Goal: Information Seeking & Learning: Learn about a topic

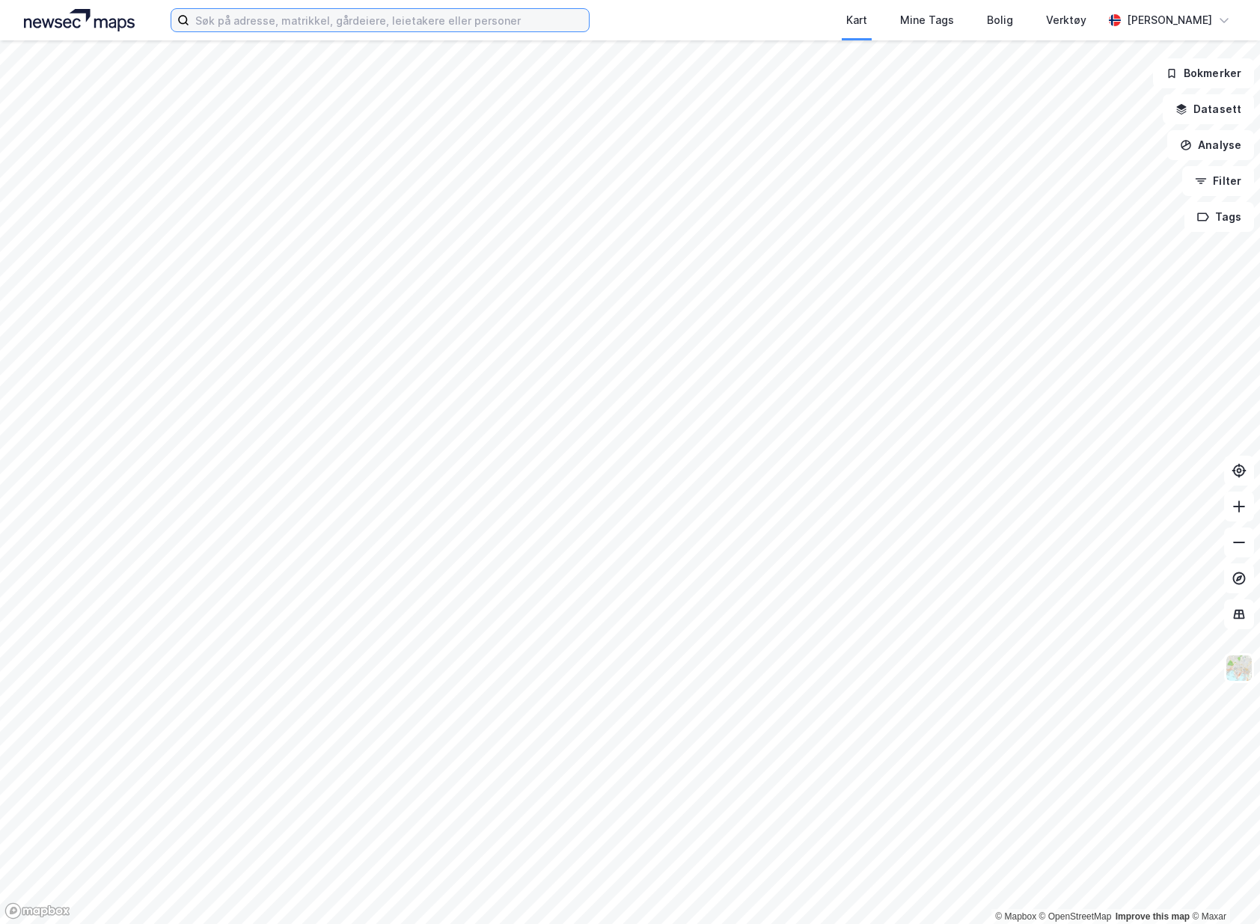
click at [340, 22] on input at bounding box center [388, 20] width 399 height 22
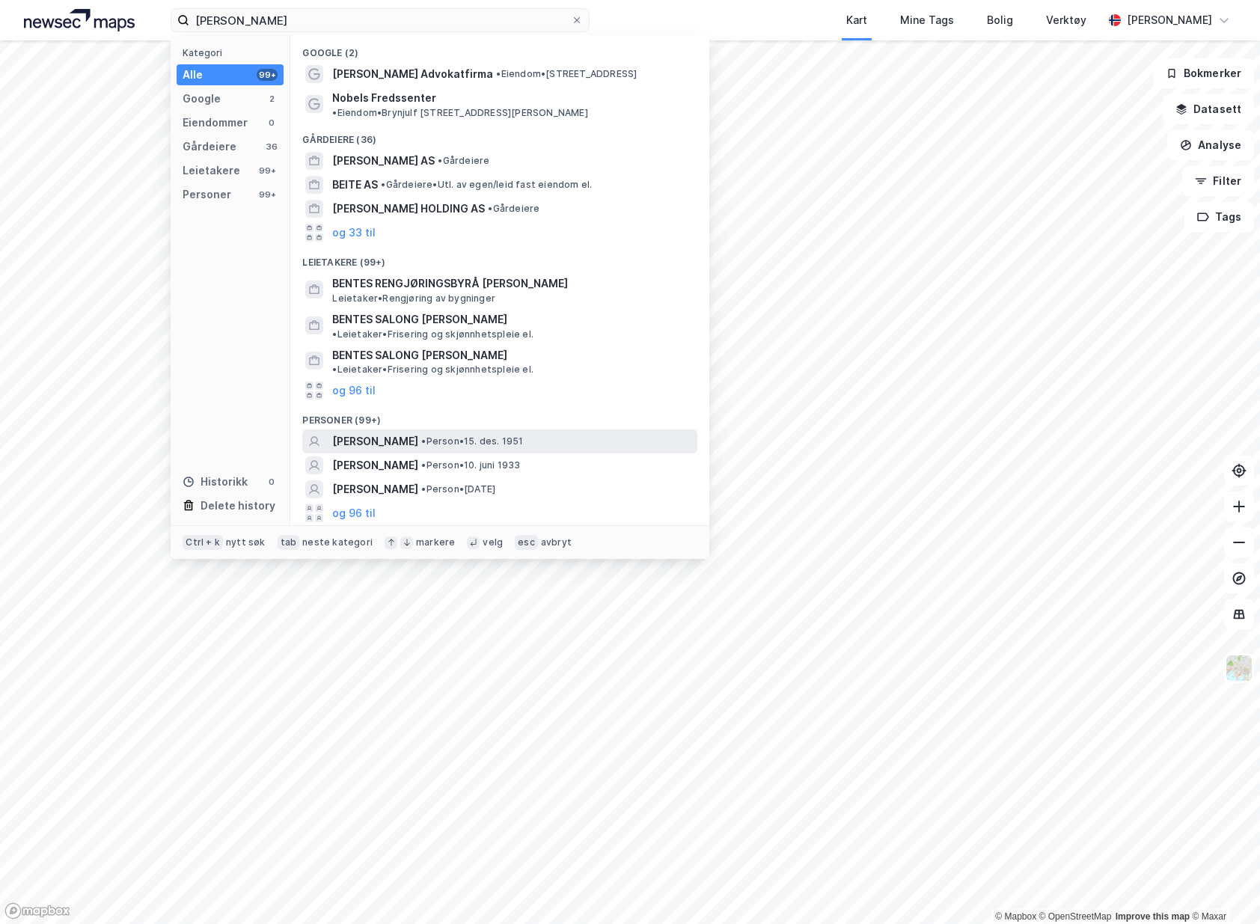
click at [418, 432] on span "[PERSON_NAME]" at bounding box center [375, 441] width 86 height 18
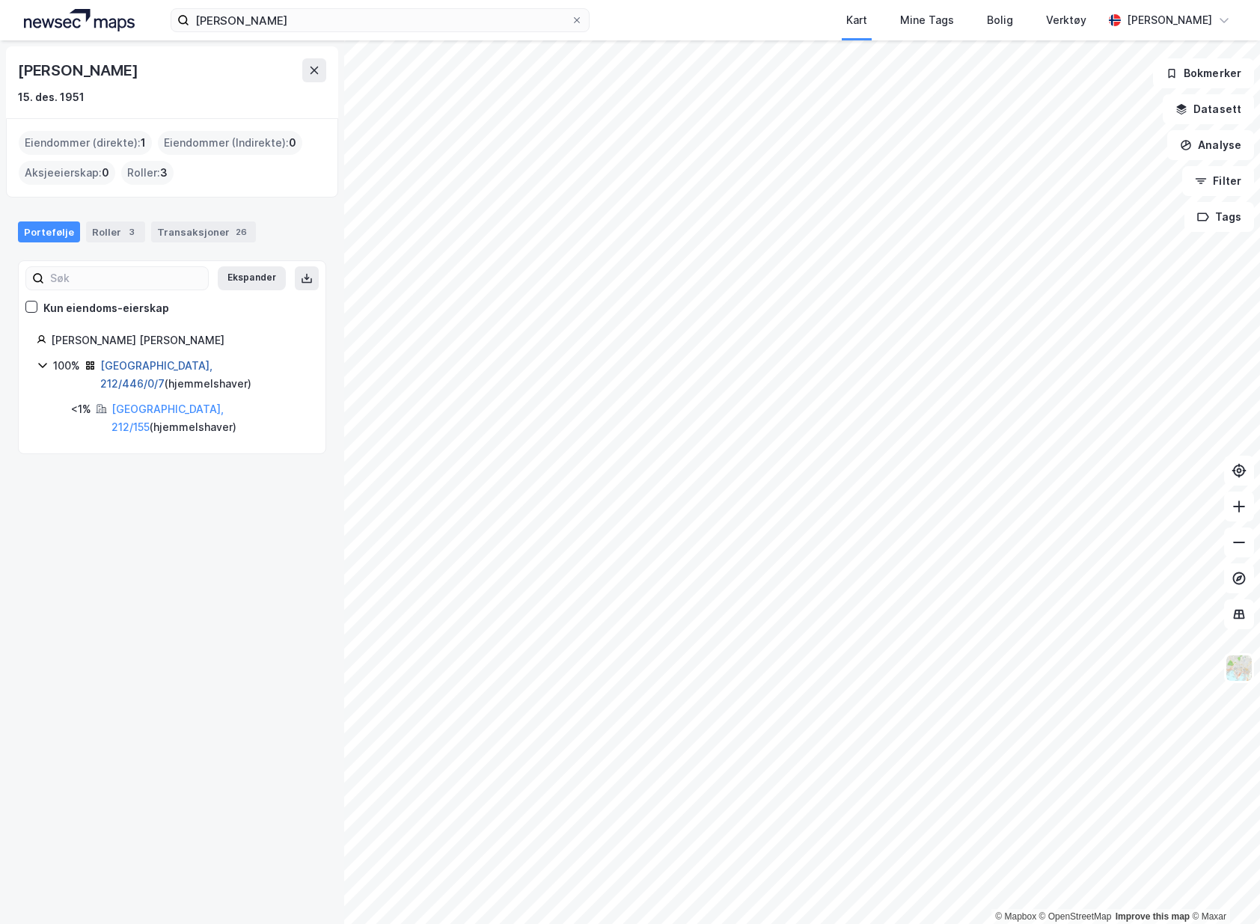
click at [126, 371] on link "[GEOGRAPHIC_DATA], 212/446/0/7" at bounding box center [156, 374] width 112 height 31
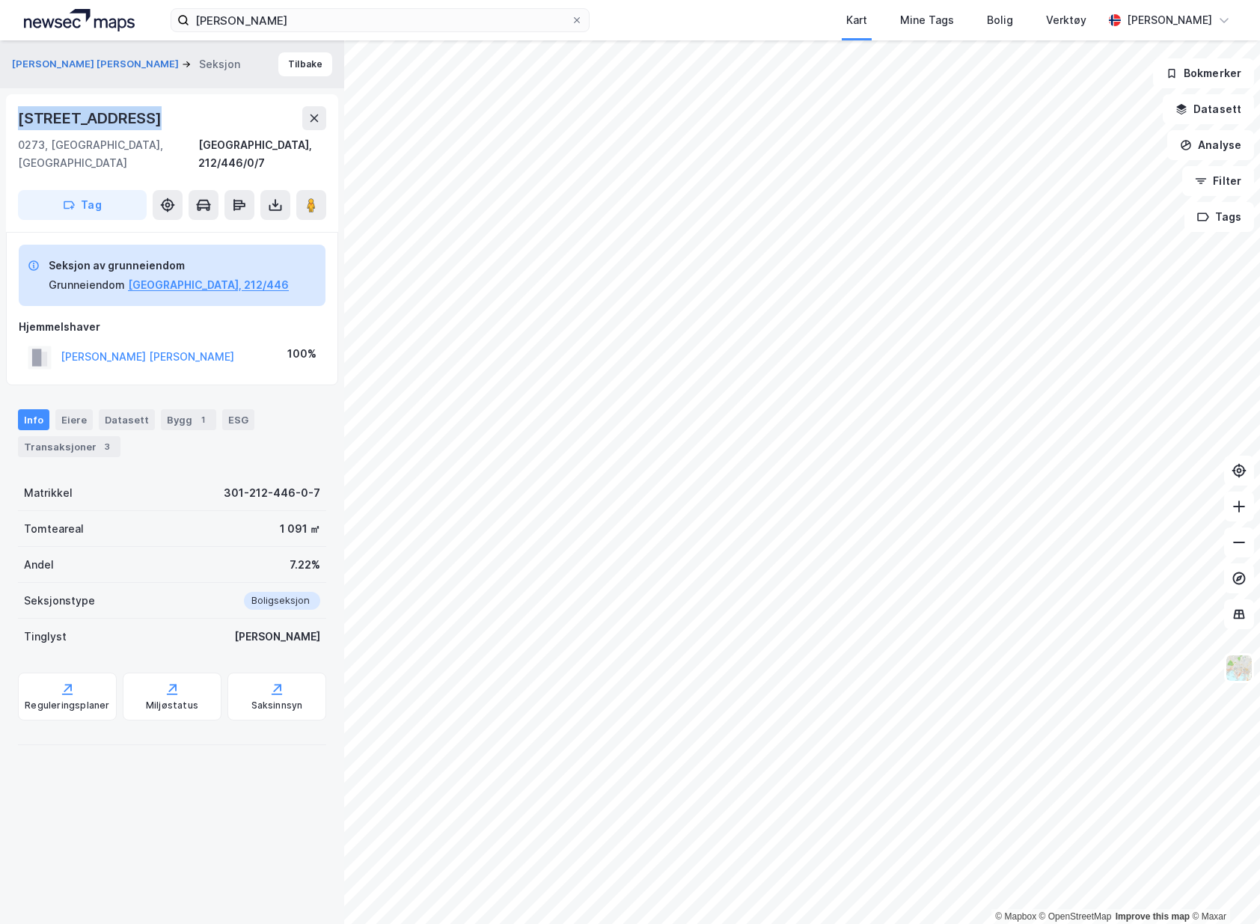
drag, startPoint x: 152, startPoint y: 106, endPoint x: 13, endPoint y: 110, distance: 138.4
click at [13, 110] on div "[STREET_ADDRESS], 212/446/0/7 Tag" at bounding box center [172, 163] width 332 height 138
copy div "[STREET_ADDRESS]"
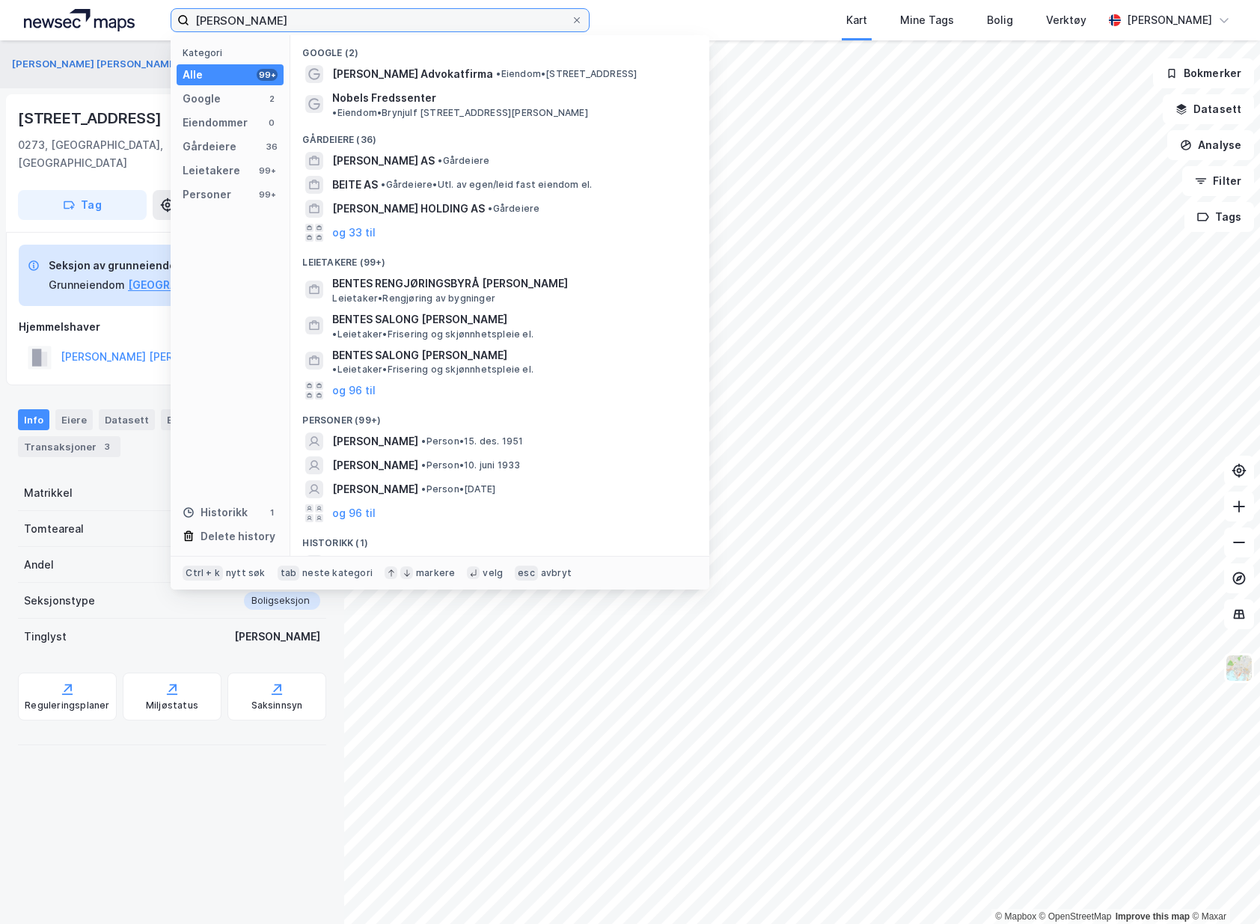
drag, startPoint x: 328, startPoint y: 25, endPoint x: -64, endPoint y: 28, distance: 391.9
click at [0, 28] on html "[PERSON_NAME] Kategori Alle 99+ Google 2 Eiendommer 0 Gårdeiere 36 Leietakere 9…" at bounding box center [630, 462] width 1260 height 924
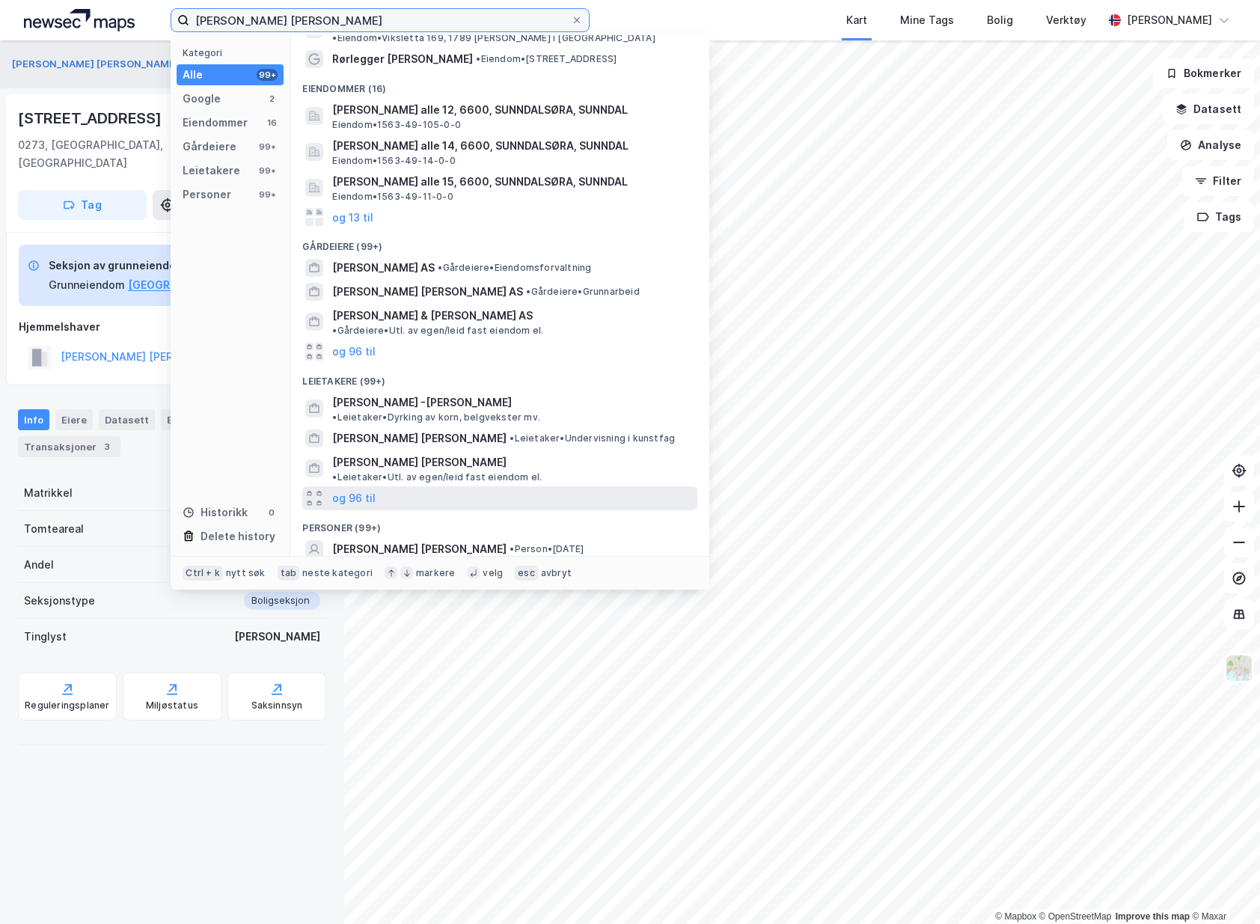
scroll to position [75, 0]
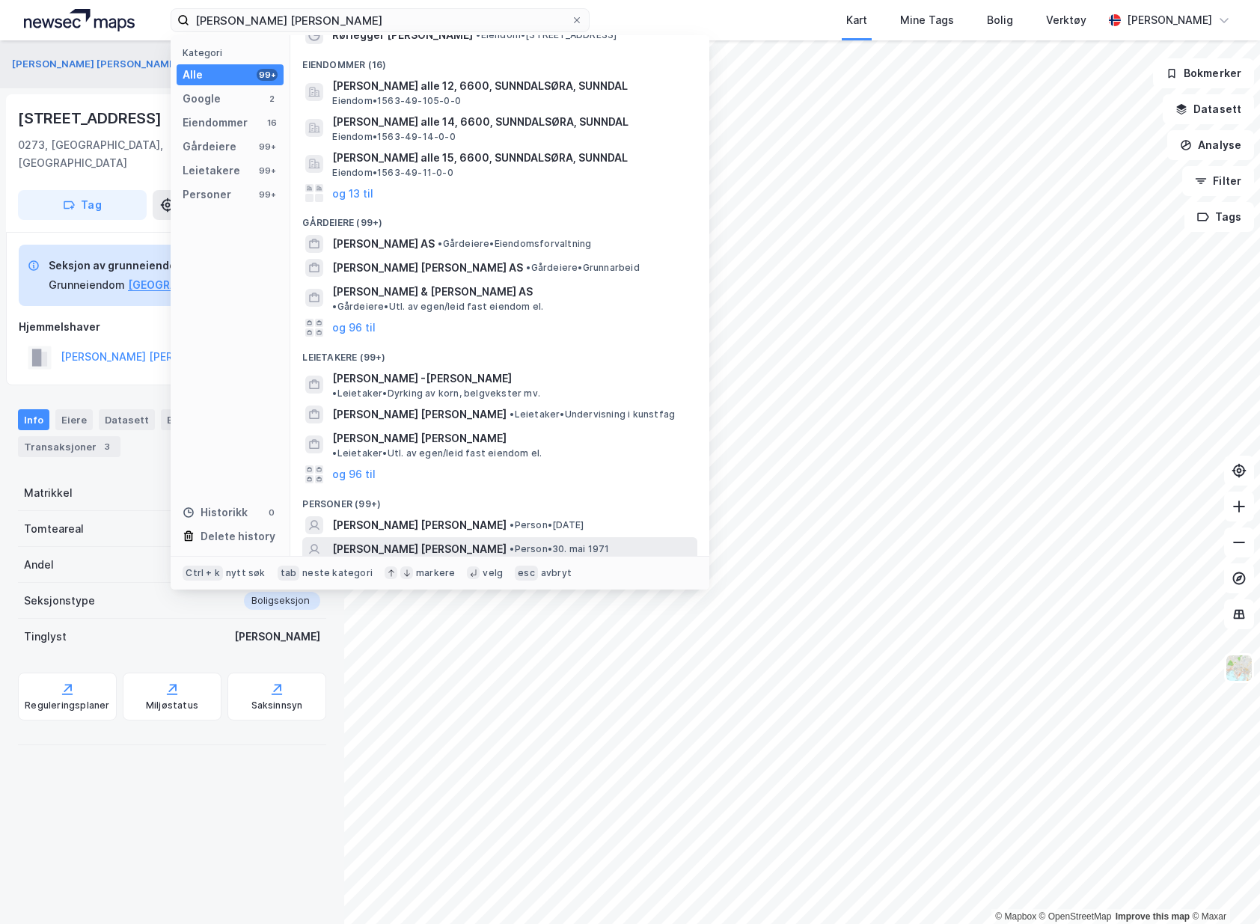
click at [589, 540] on div "[PERSON_NAME] [PERSON_NAME] • Person • 30. mai 1971" at bounding box center [513, 549] width 362 height 18
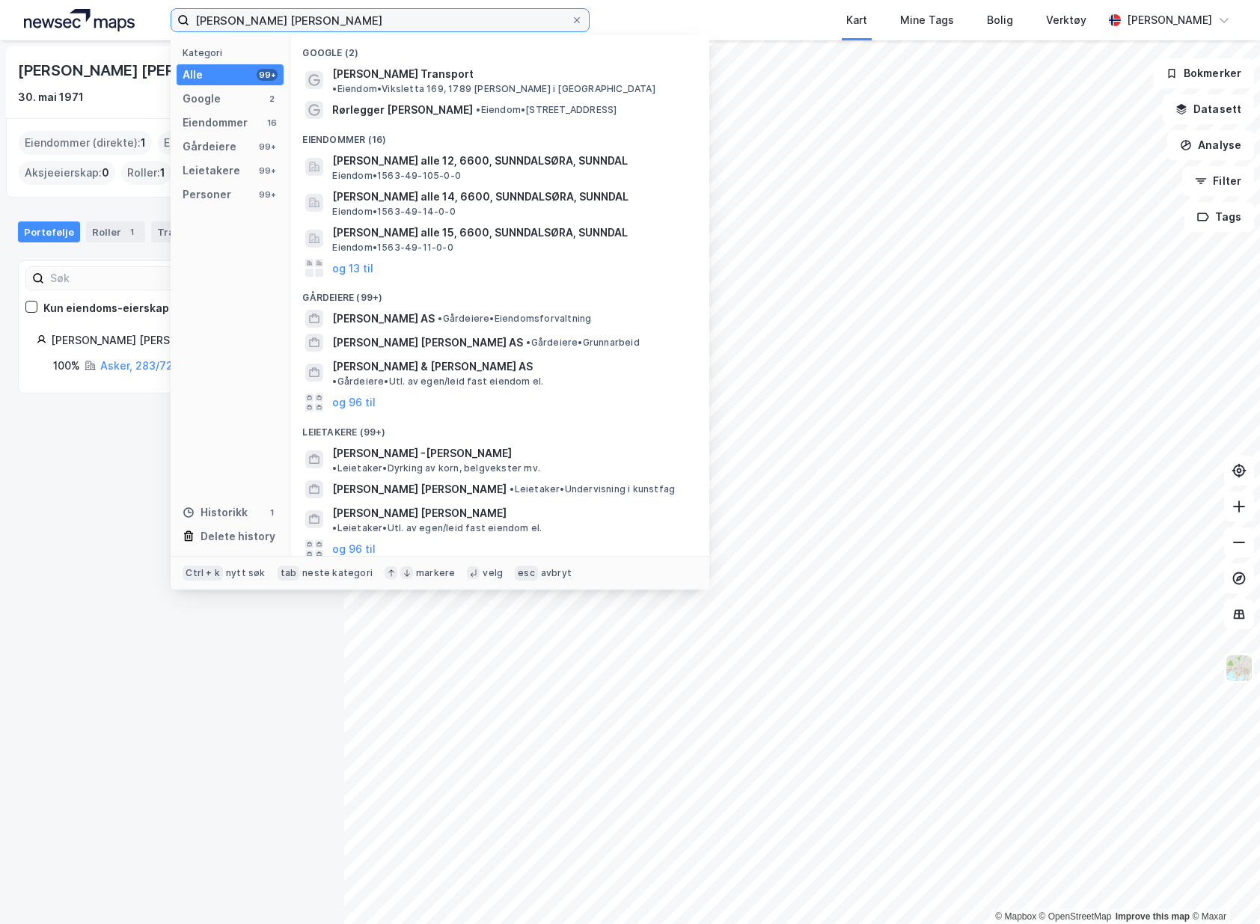
click at [295, 19] on input "[PERSON_NAME] [PERSON_NAME]" at bounding box center [379, 20] width 381 height 22
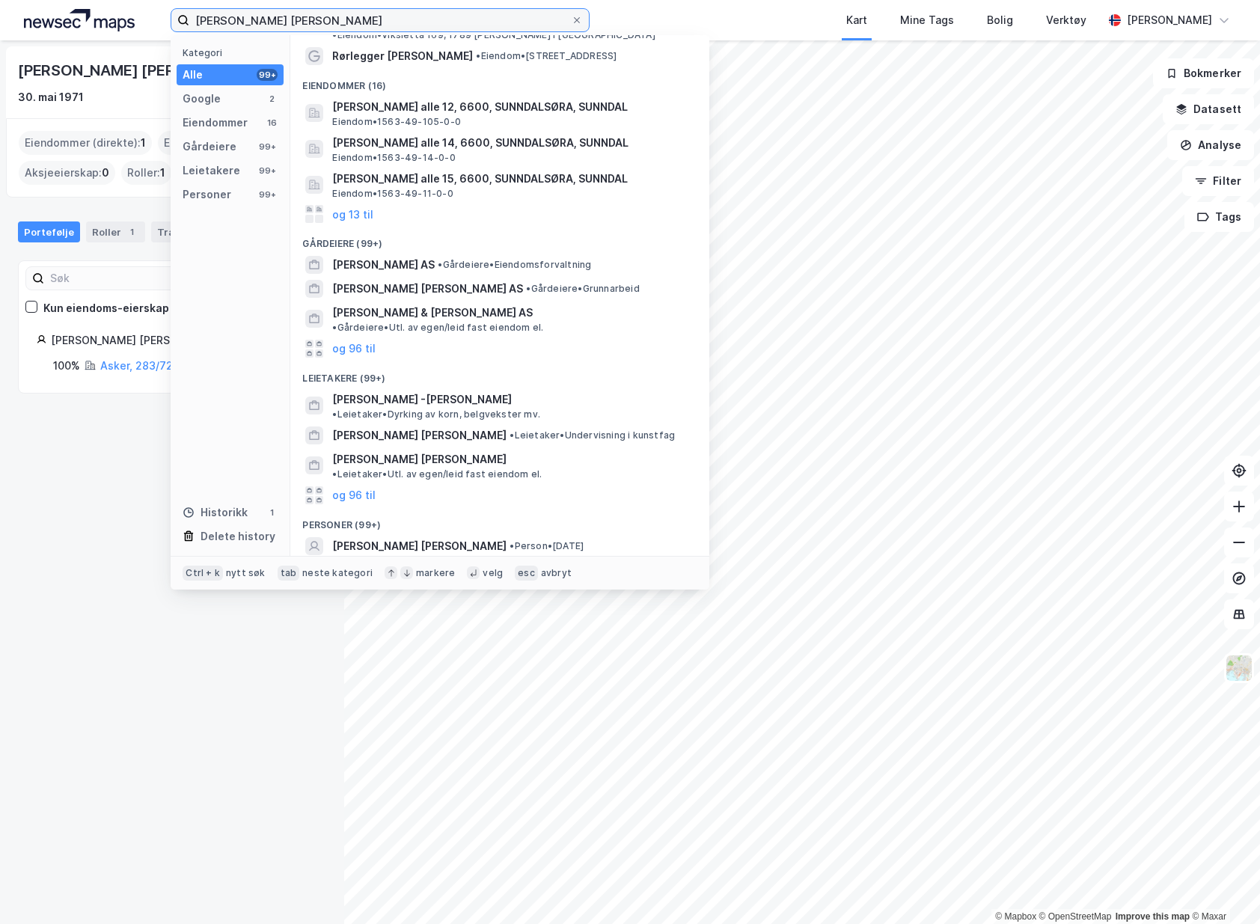
scroll to position [75, 0]
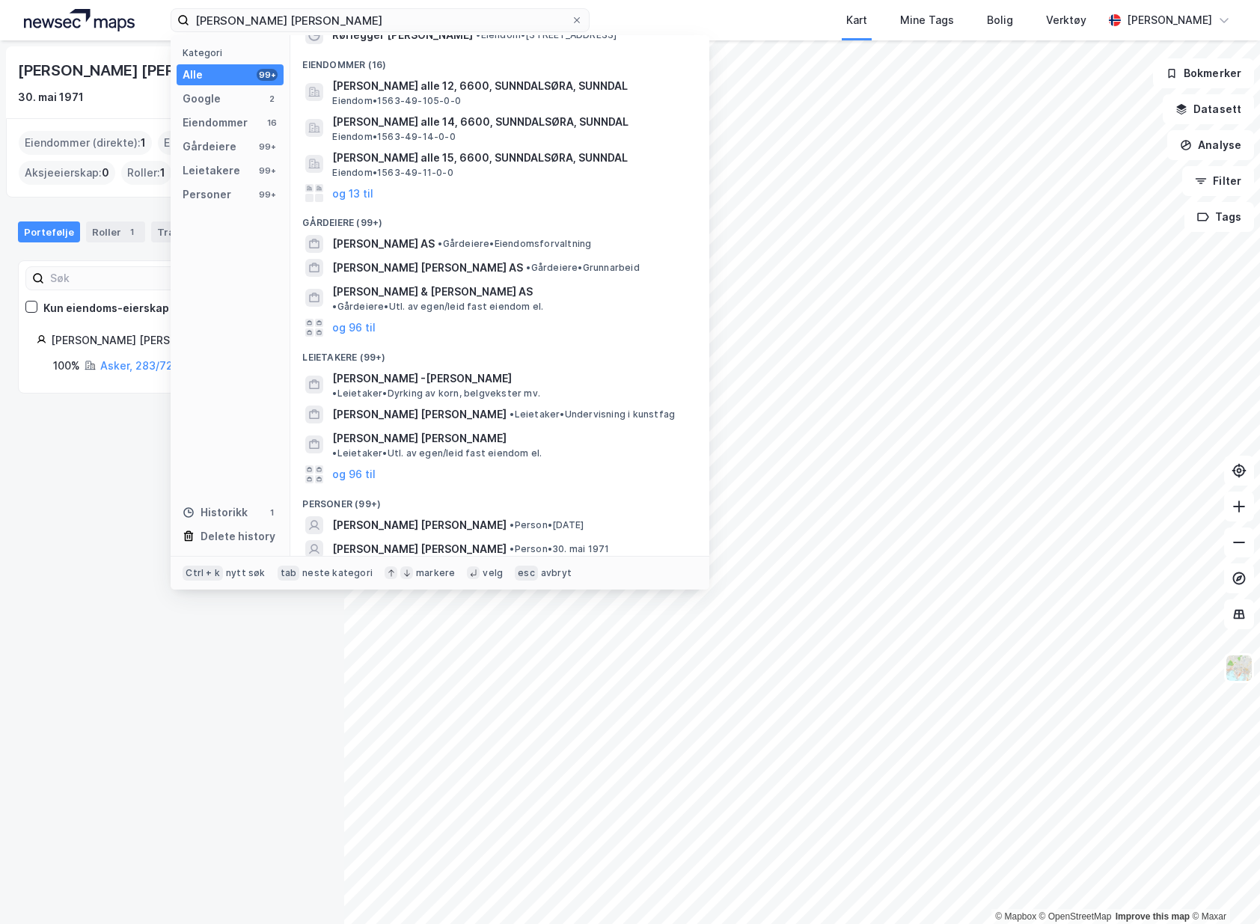
click at [369, 588] on button "og 96 til" at bounding box center [353, 597] width 43 height 18
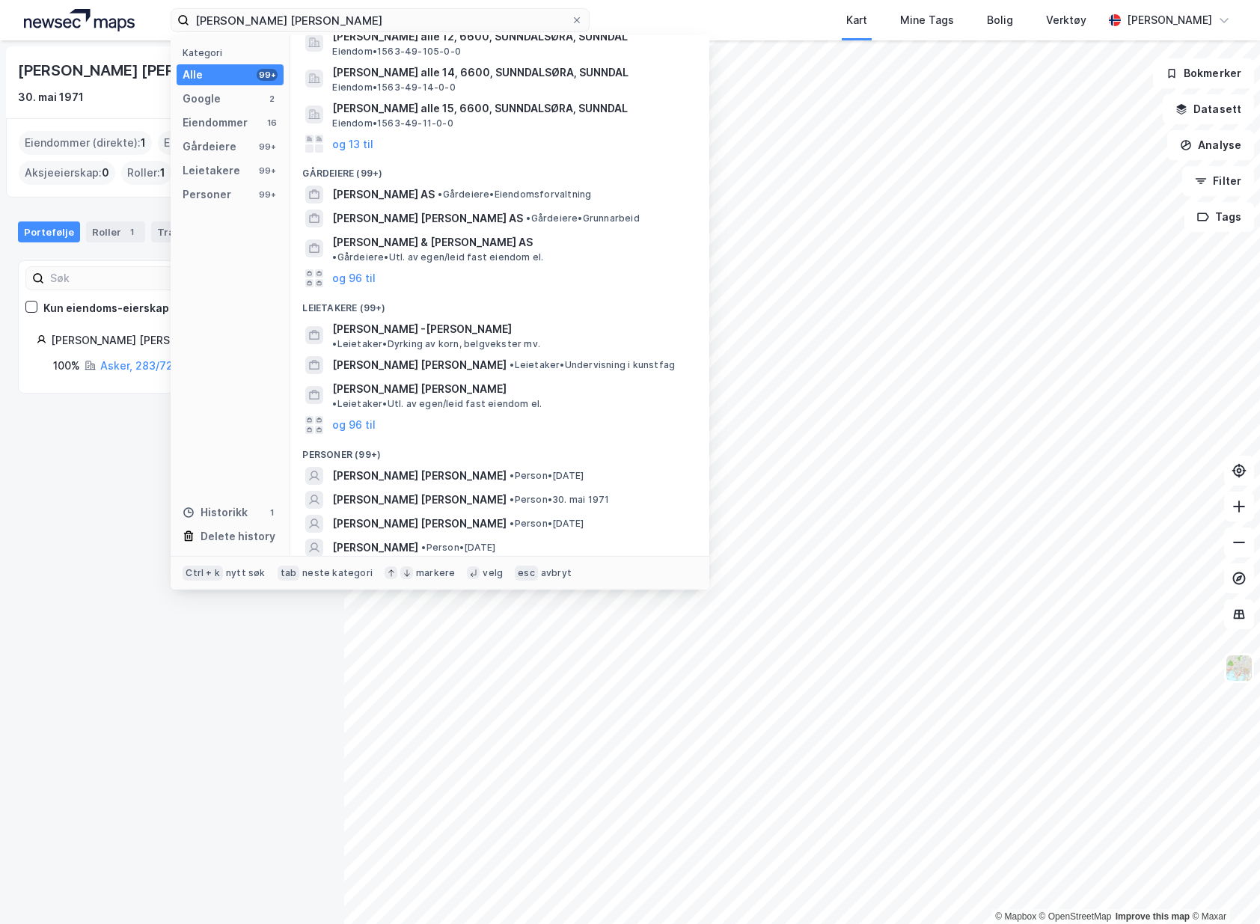
scroll to position [150, 0]
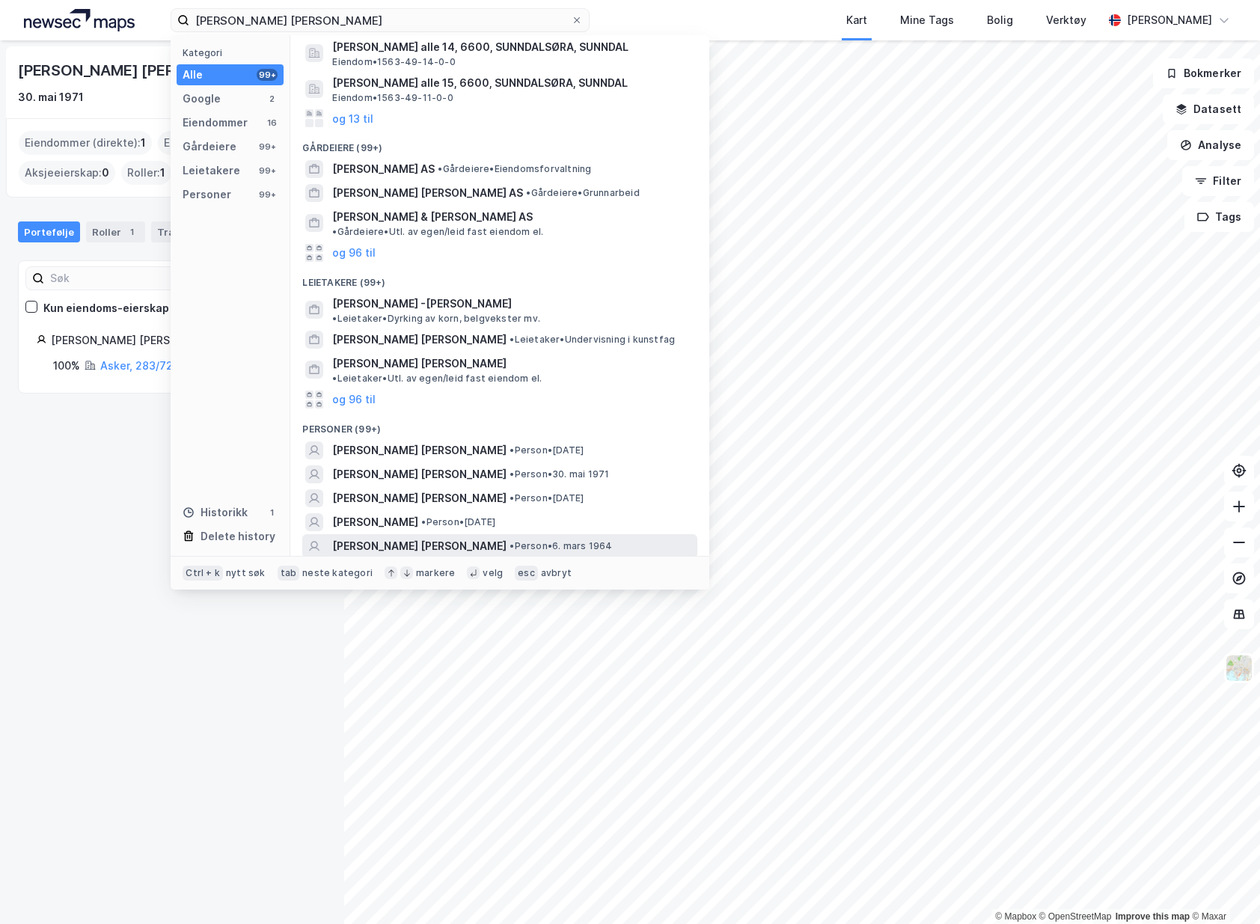
click at [562, 537] on div "[PERSON_NAME] [PERSON_NAME] • Person • 6. mars 1964" at bounding box center [513, 546] width 362 height 18
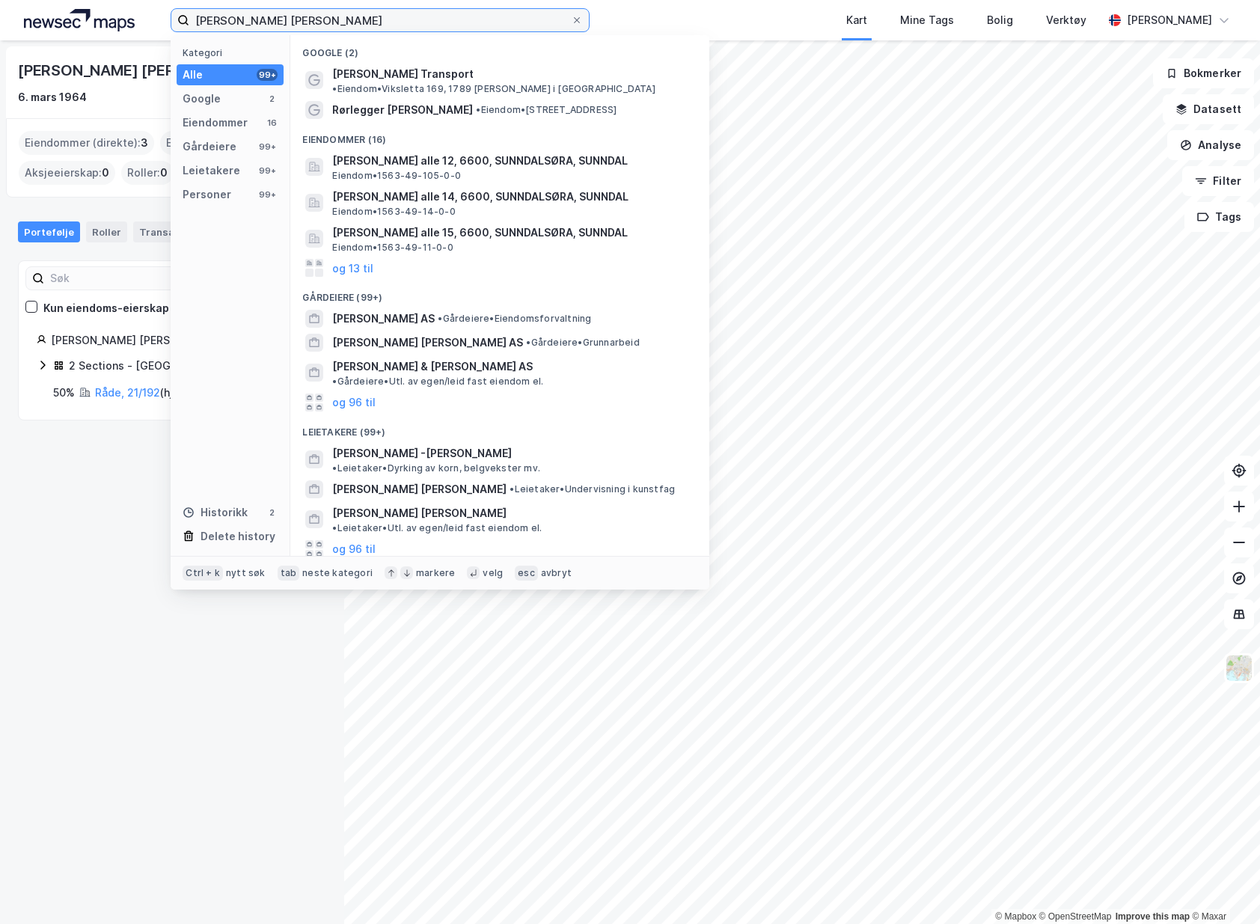
drag, startPoint x: 313, startPoint y: 15, endPoint x: -45, endPoint y: 11, distance: 357.5
click at [0, 11] on html "[PERSON_NAME] [PERSON_NAME] Kategori Alle 99+ Google 2 Eiendommer 16 Gårdeiere …" at bounding box center [630, 462] width 1260 height 924
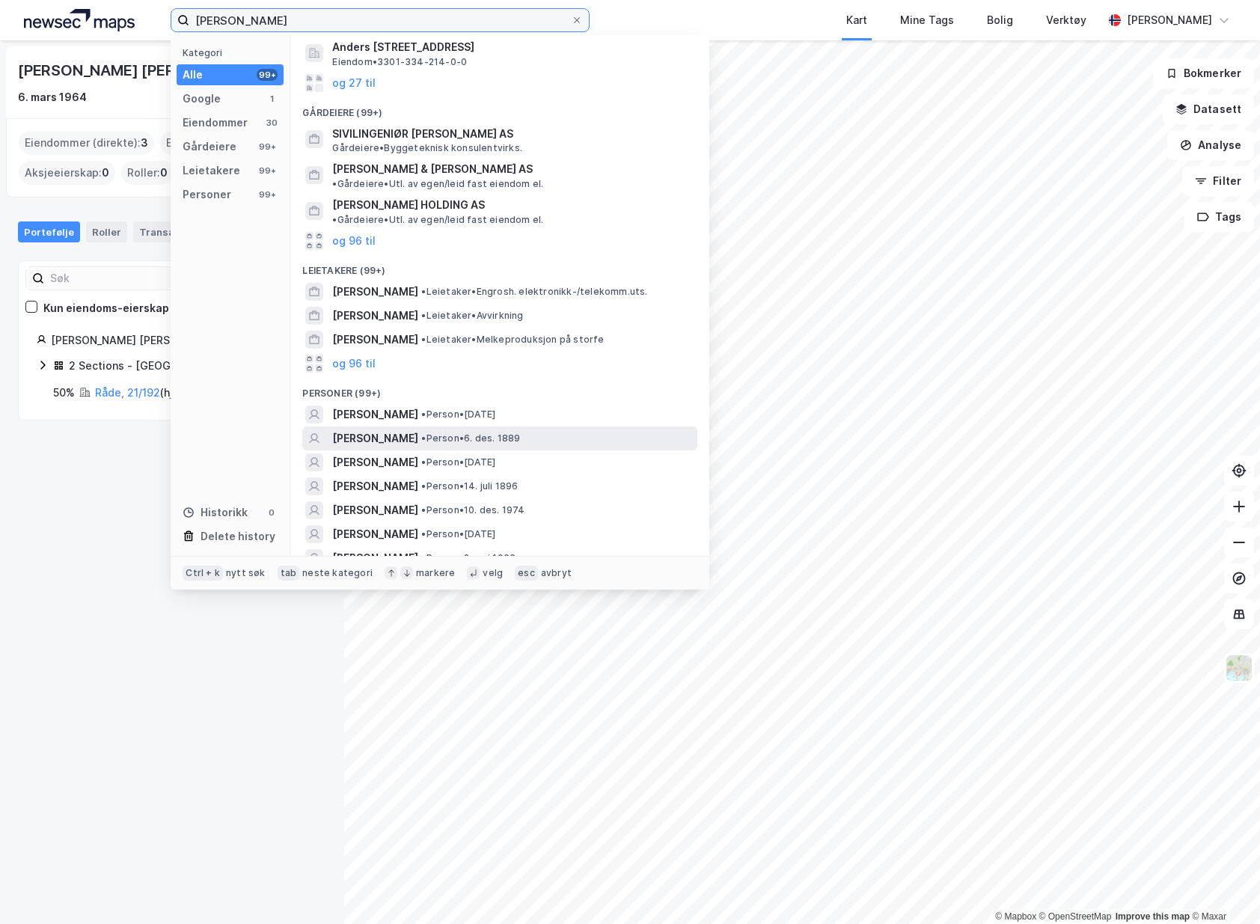
scroll to position [224, 0]
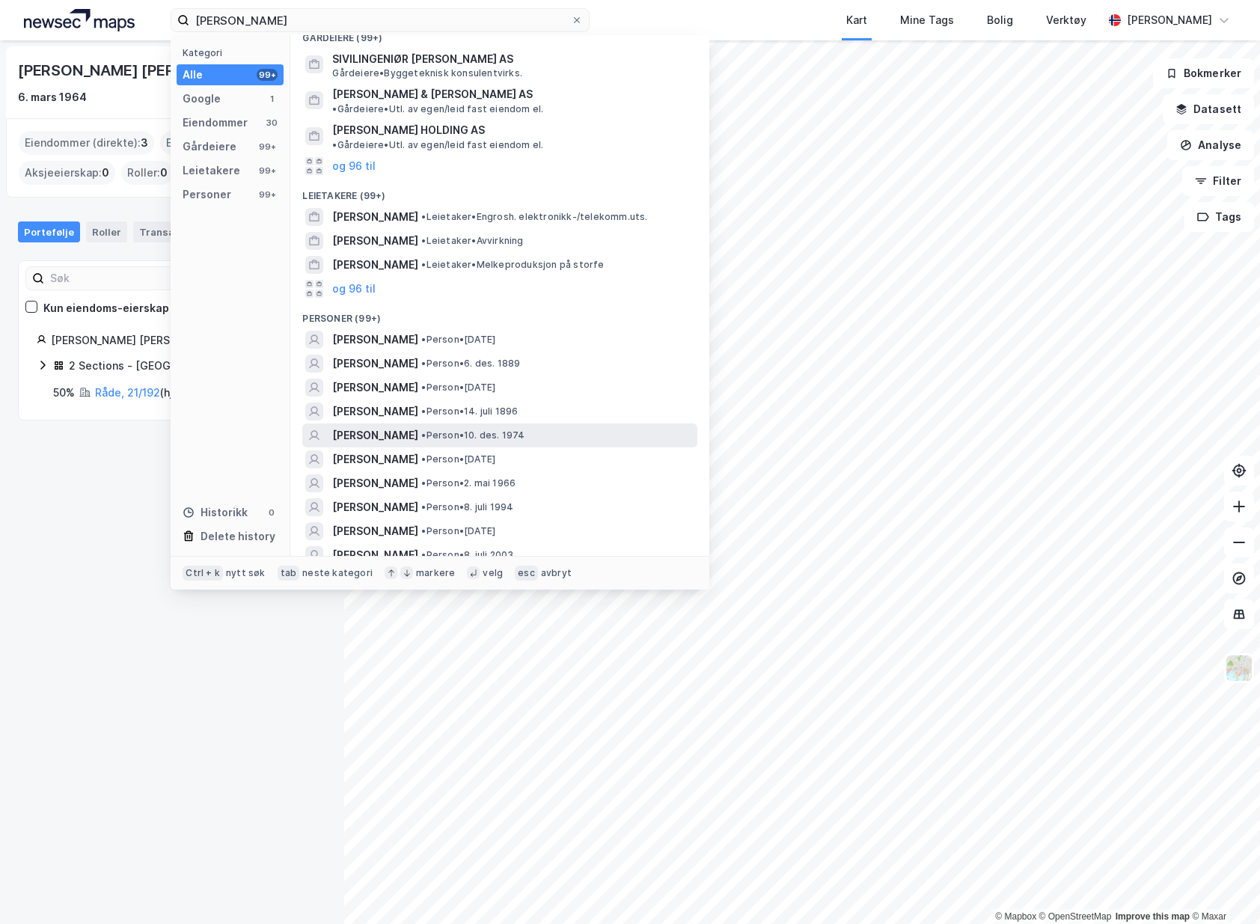
click at [594, 426] on div "[PERSON_NAME] • Person • 10. des. 1974" at bounding box center [513, 435] width 362 height 18
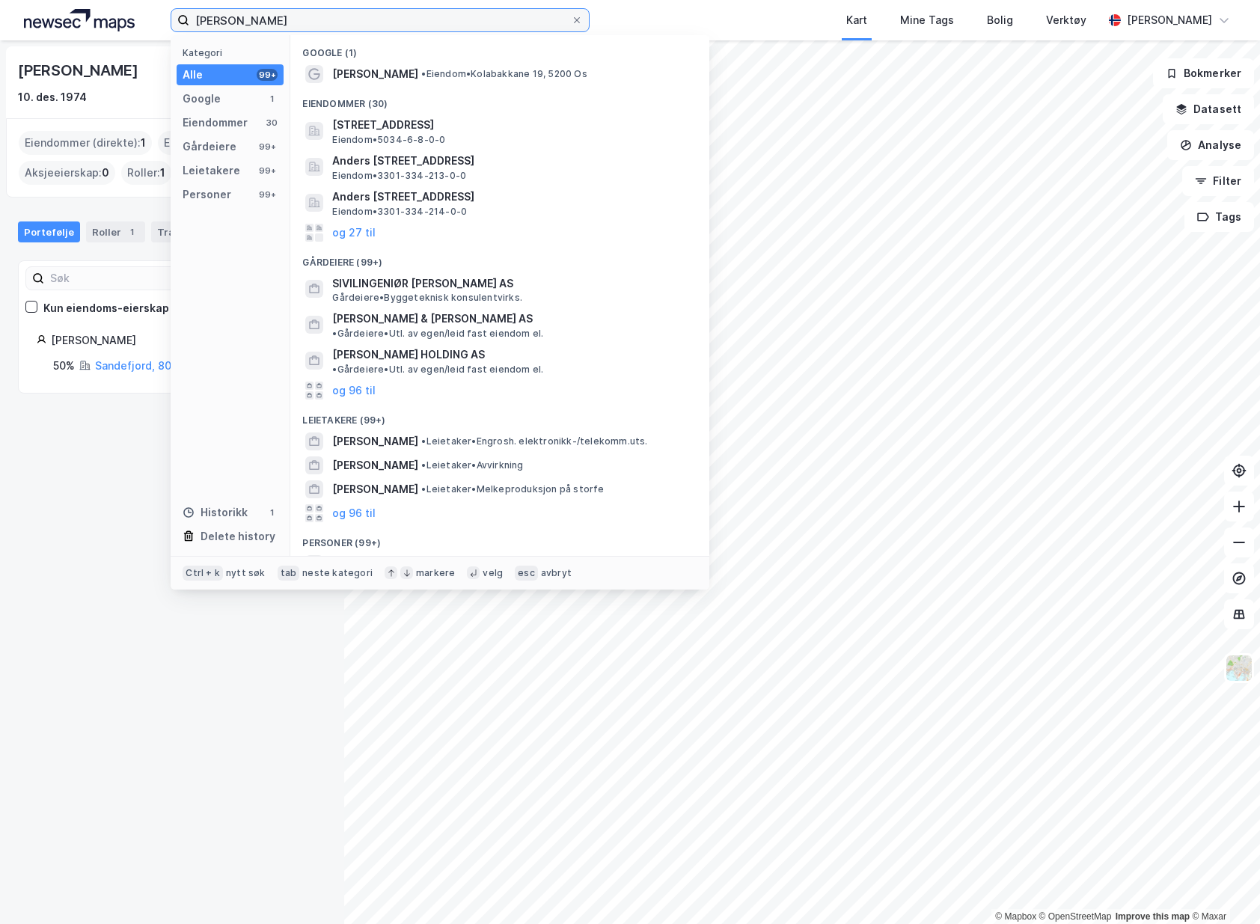
drag, startPoint x: 372, startPoint y: 16, endPoint x: -140, endPoint y: -1, distance: 511.9
click at [0, 0] on html "[PERSON_NAME] Kategori Alle 99+ Google 1 Eiendommer 30 Gårdeiere 99+ Leietakere…" at bounding box center [630, 462] width 1260 height 924
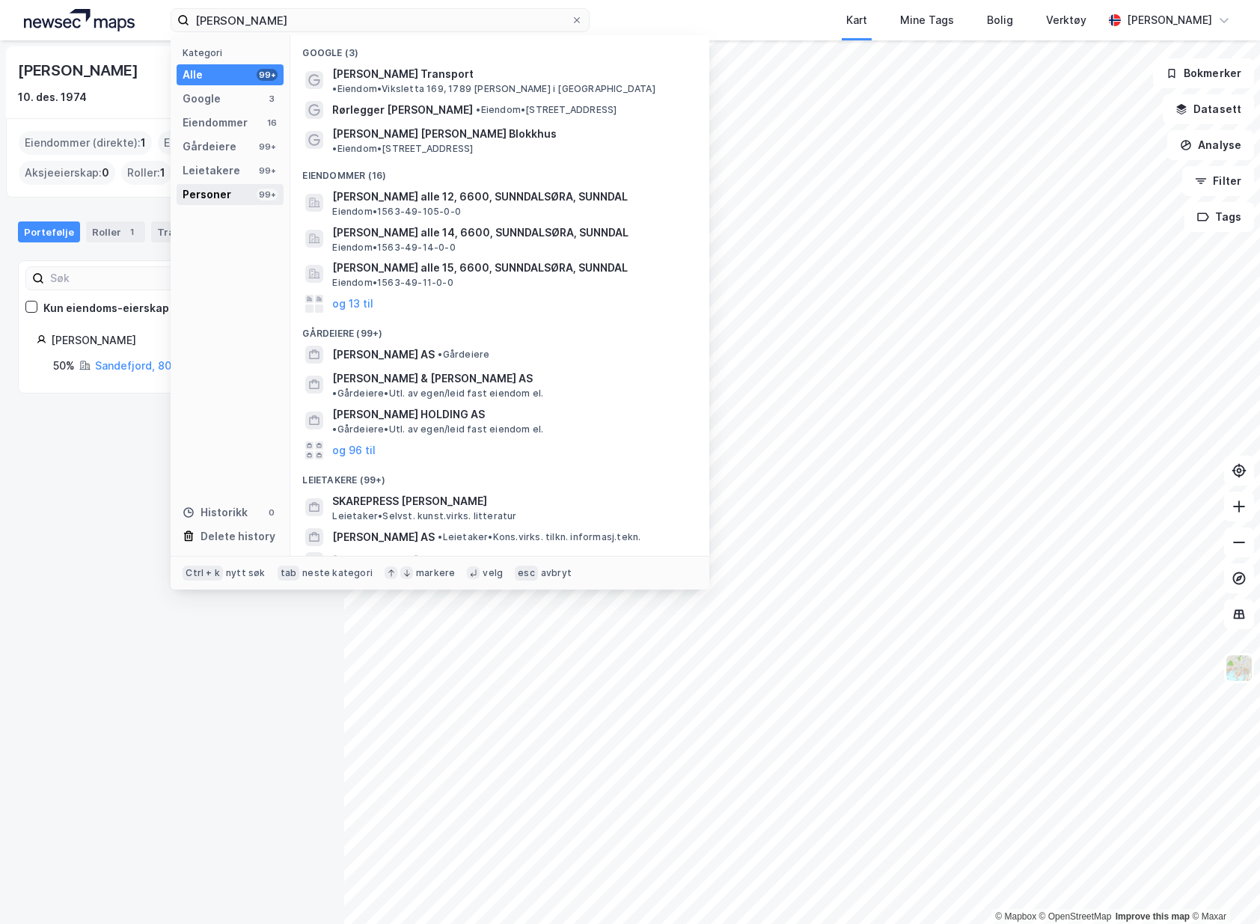
click at [223, 191] on div "Personer" at bounding box center [206, 194] width 49 height 18
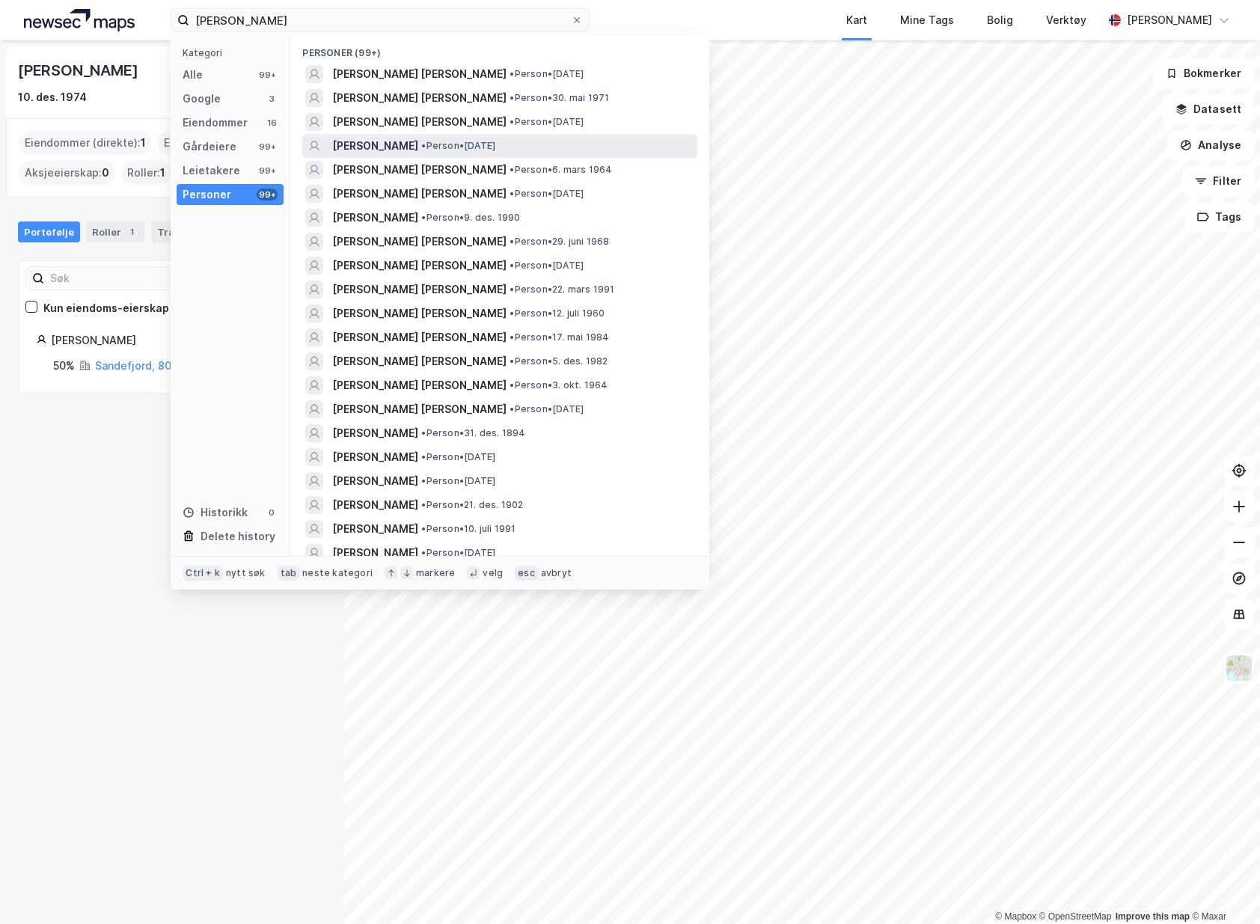
click at [581, 146] on div "[PERSON_NAME] • Person • [DATE]" at bounding box center [513, 146] width 362 height 18
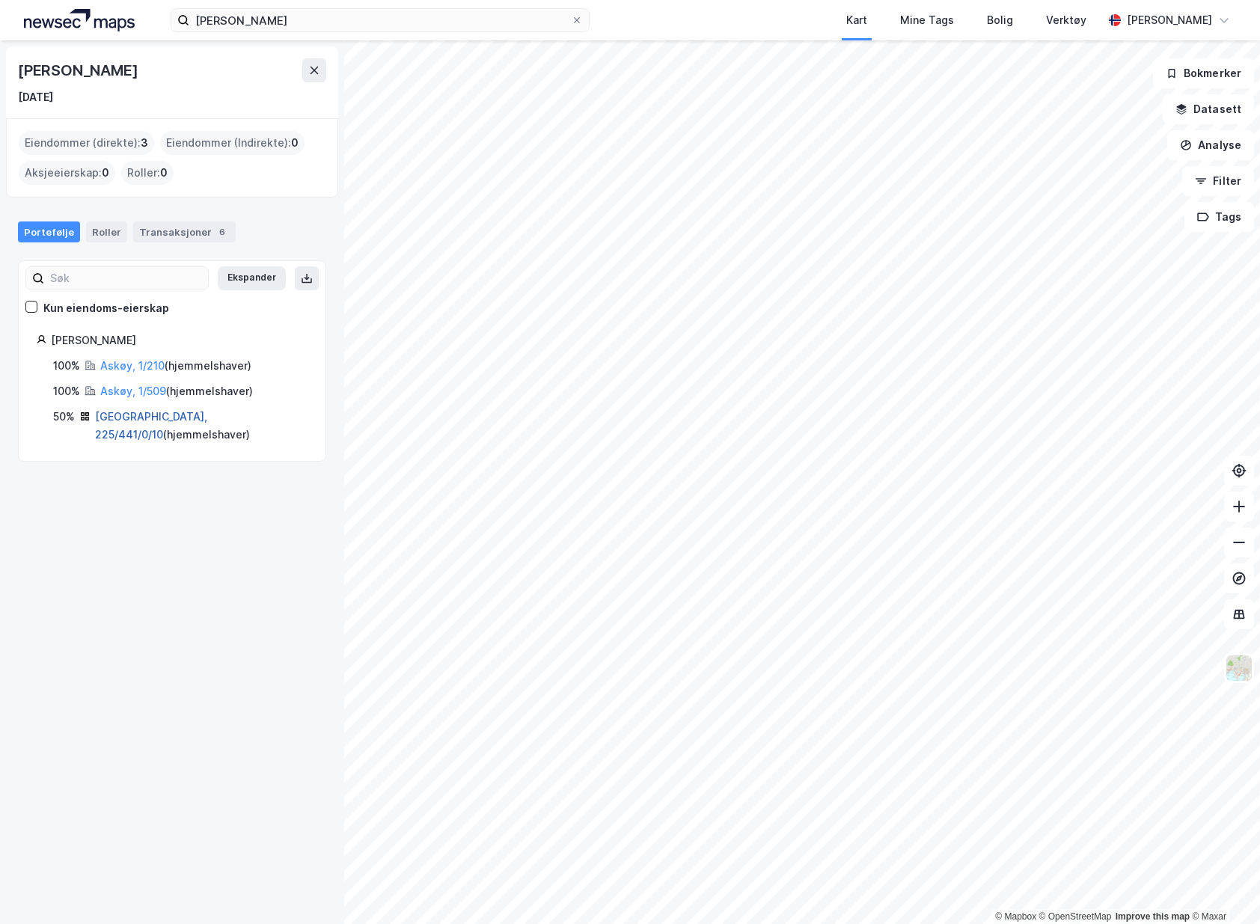
click at [162, 417] on link "[GEOGRAPHIC_DATA], 225/441/0/10" at bounding box center [151, 425] width 112 height 31
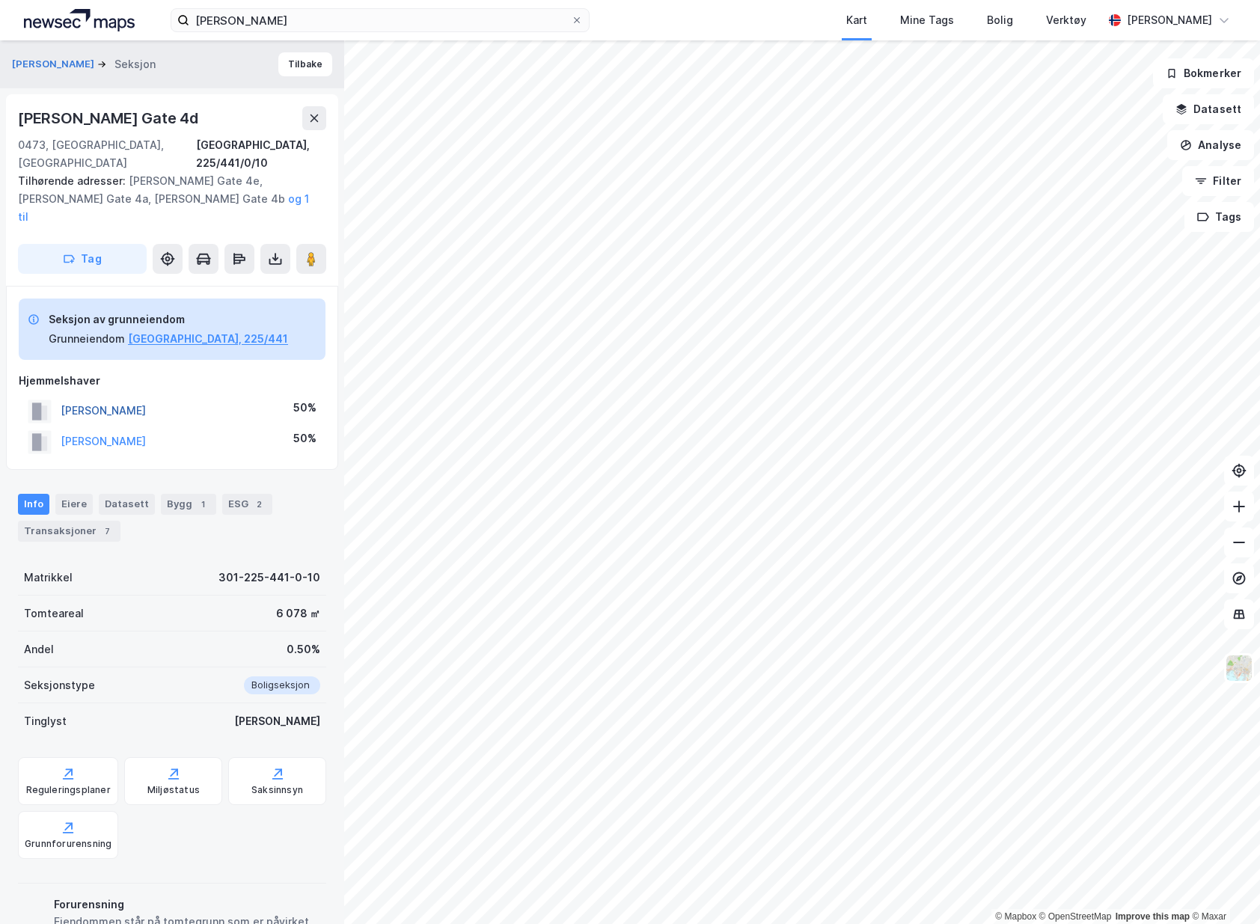
click at [0, 0] on button "[PERSON_NAME]" at bounding box center [0, 0] width 0 height 0
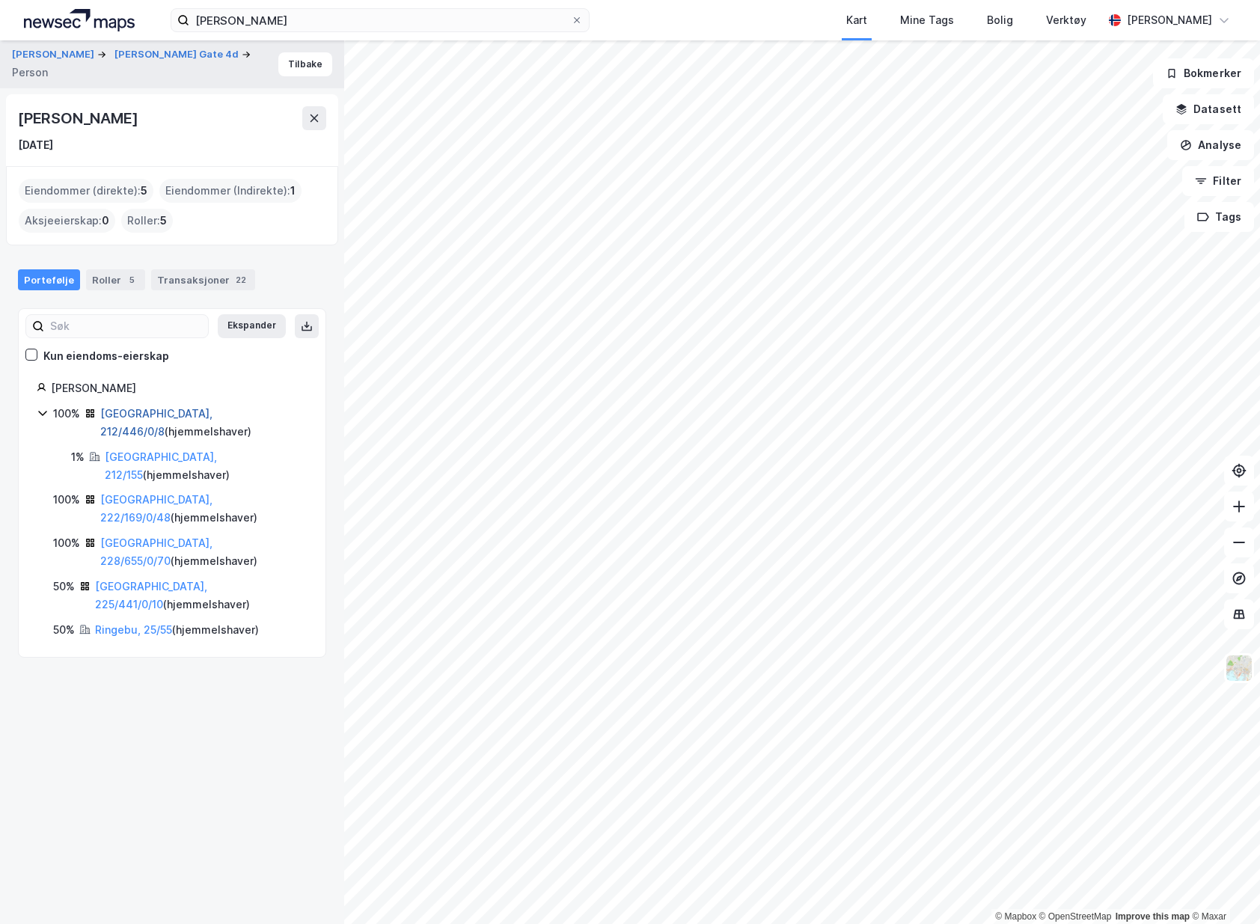
click at [133, 407] on link "[GEOGRAPHIC_DATA], 212/446/0/8" at bounding box center [156, 422] width 112 height 31
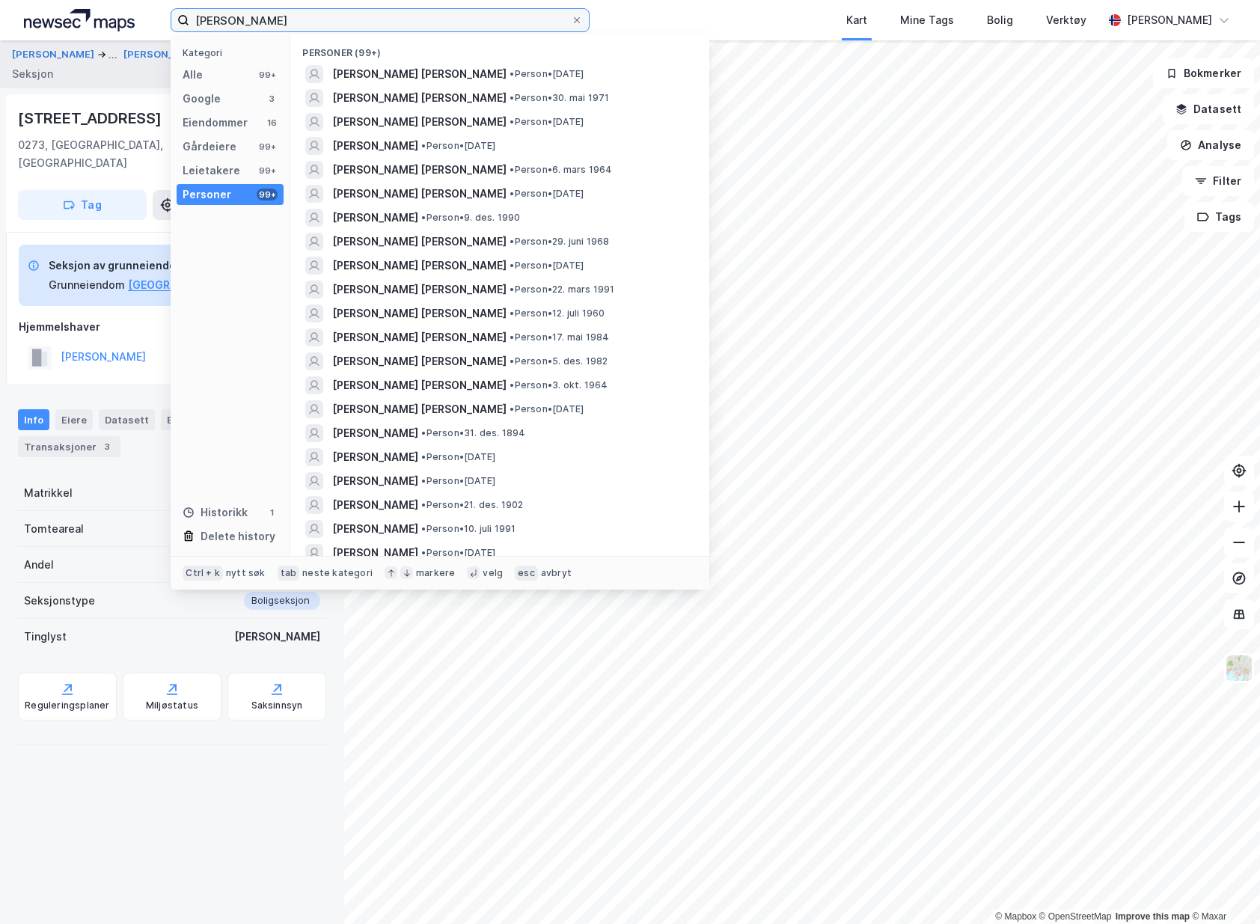
drag, startPoint x: 485, startPoint y: 26, endPoint x: 139, endPoint y: 17, distance: 345.7
click at [139, 17] on div "[PERSON_NAME] Kategori Alle 99+ Google 3 Eiendommer 16 Gårdeiere 99+ Leietakere…" at bounding box center [630, 20] width 1260 height 40
paste input "[PERSON_NAME]"
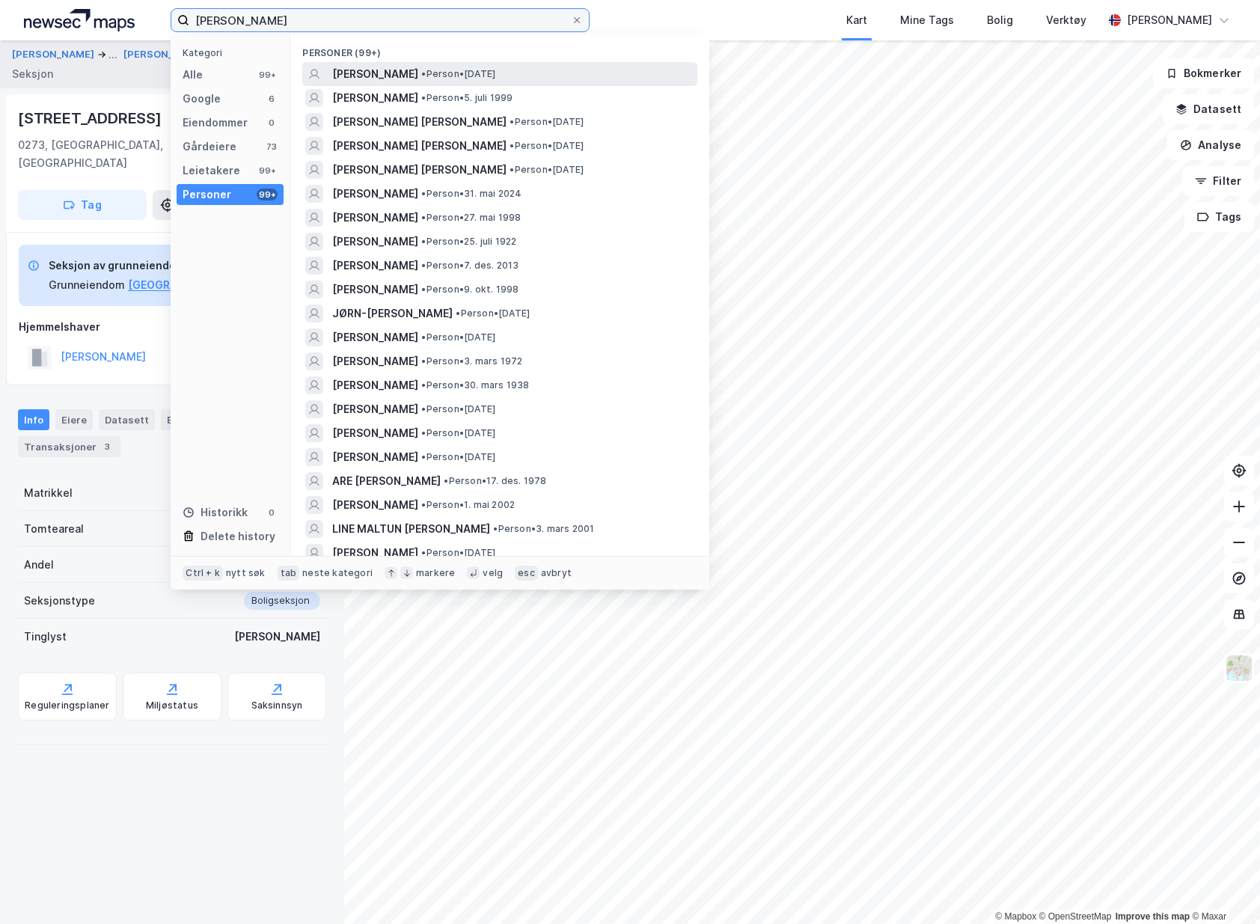
type input "[PERSON_NAME]"
click at [418, 69] on span "[PERSON_NAME]" at bounding box center [375, 74] width 86 height 18
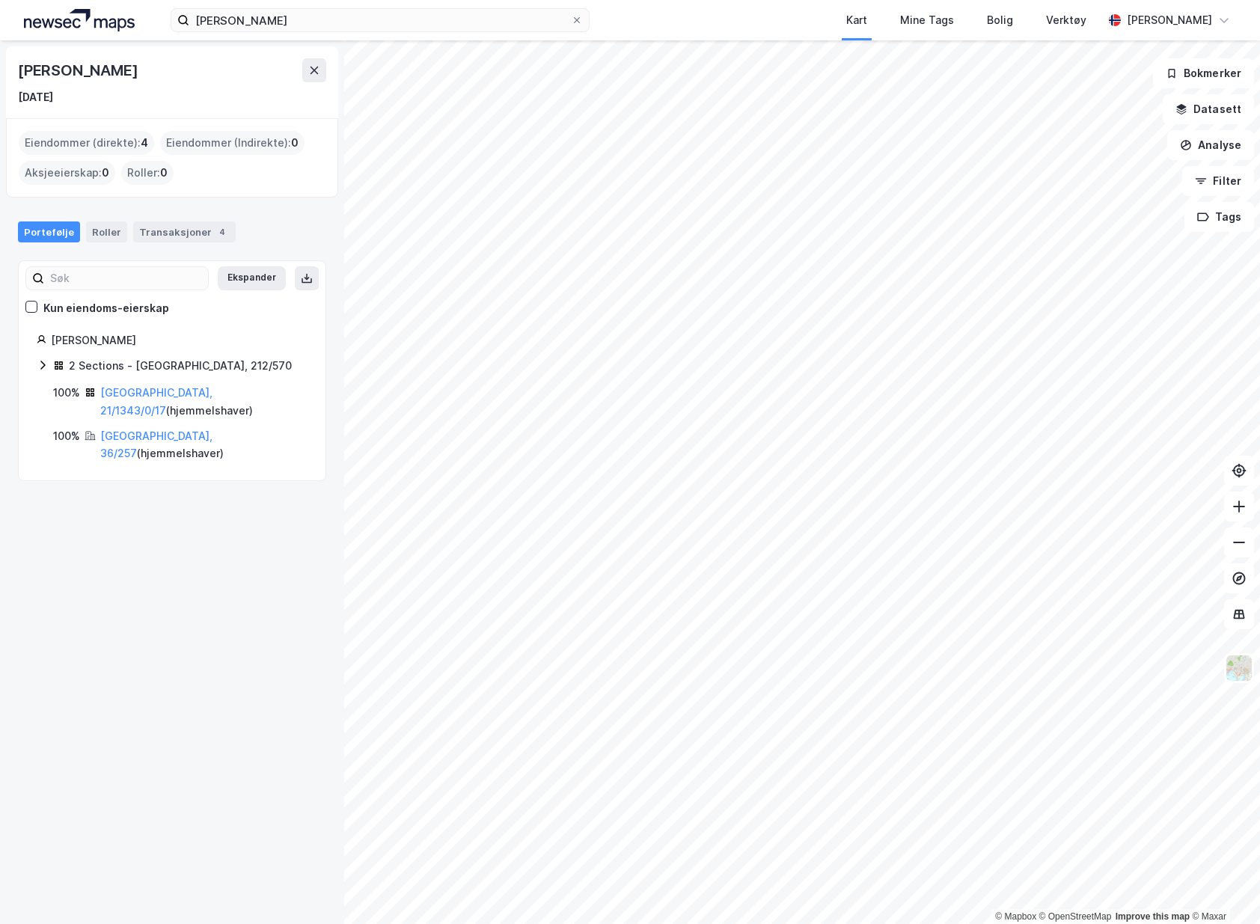
click at [161, 243] on div "Portefølje Roller Transaksjoner 4" at bounding box center [172, 225] width 344 height 45
click at [160, 236] on div "Transaksjoner 4" at bounding box center [184, 231] width 102 height 21
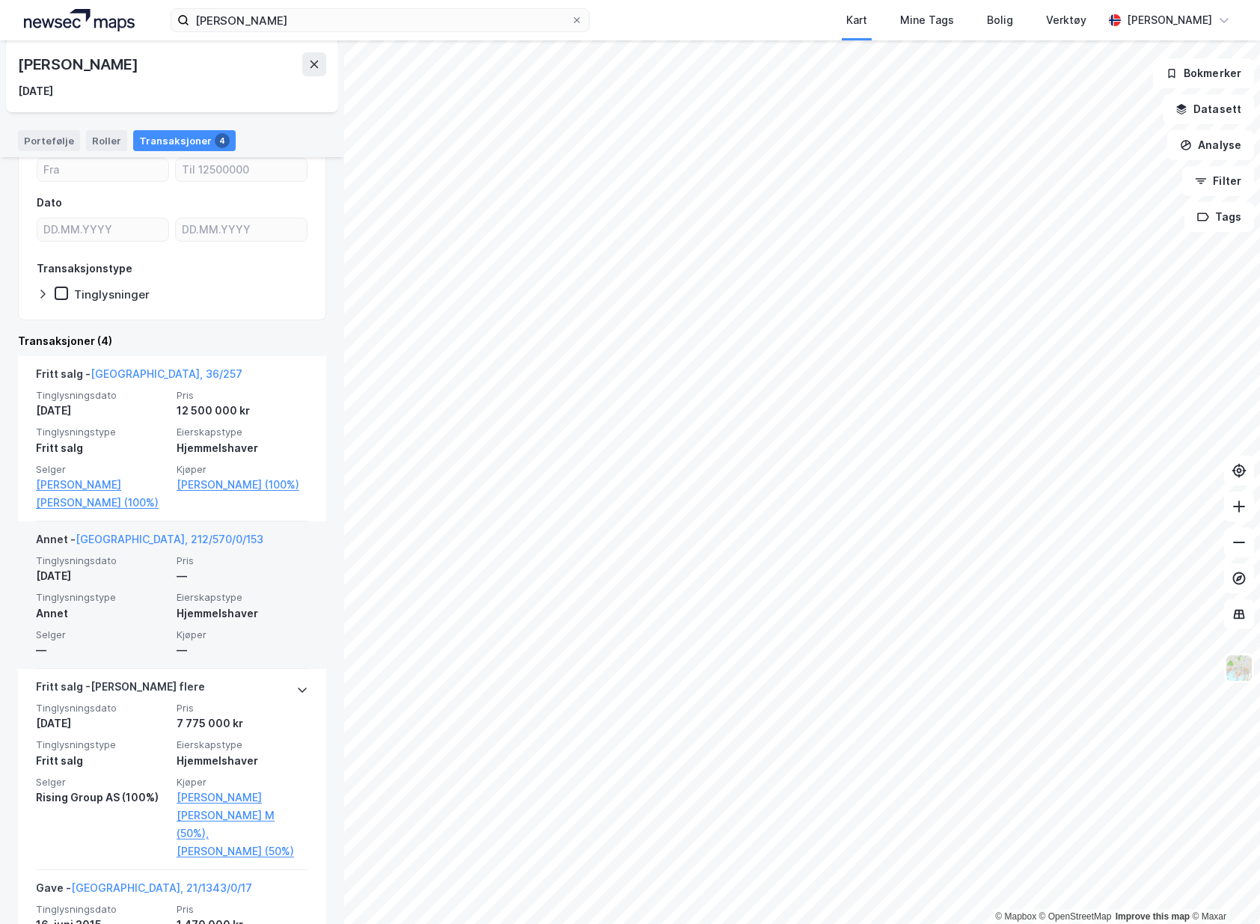
scroll to position [150, 0]
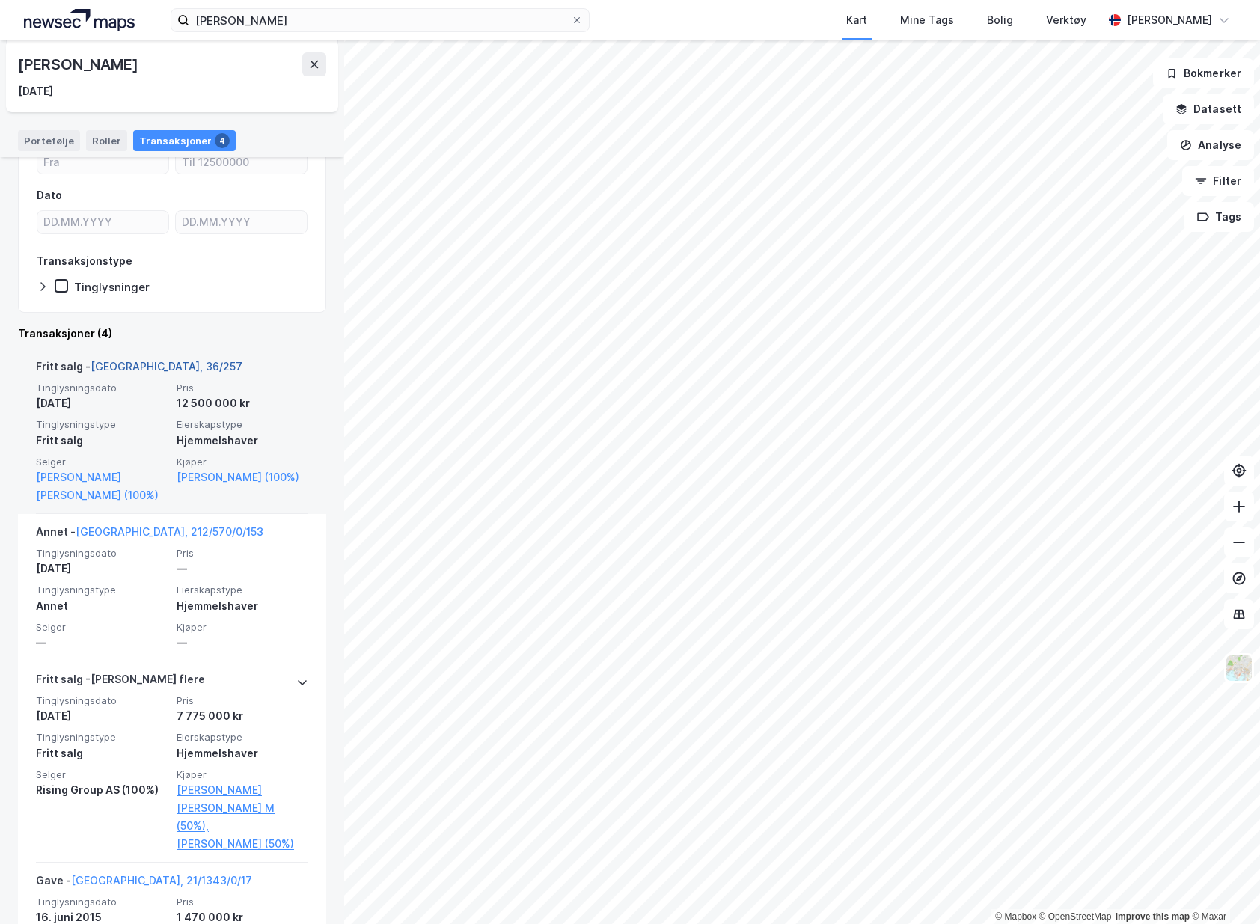
click at [139, 369] on link "[GEOGRAPHIC_DATA], 36/257" at bounding box center [166, 366] width 152 height 13
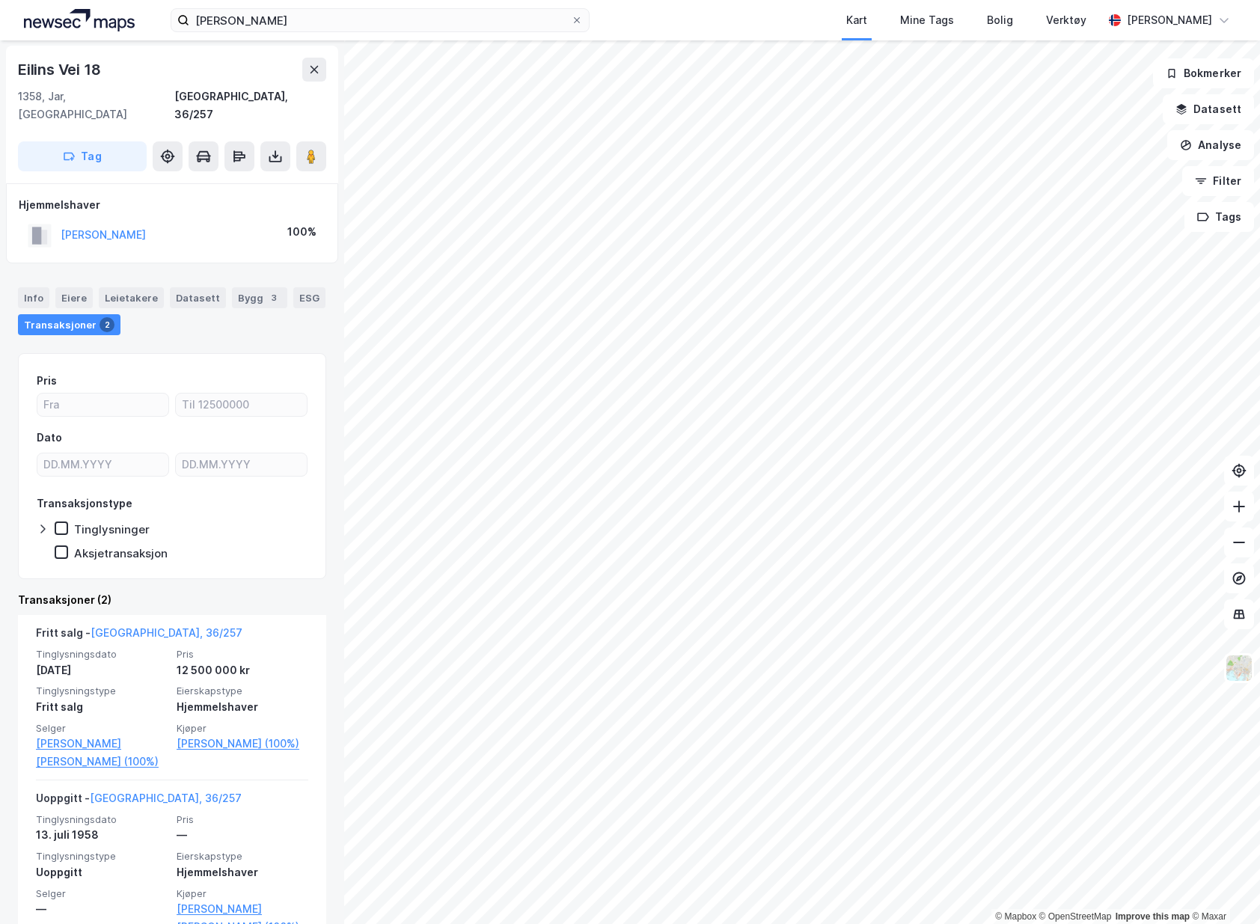
scroll to position [70, 0]
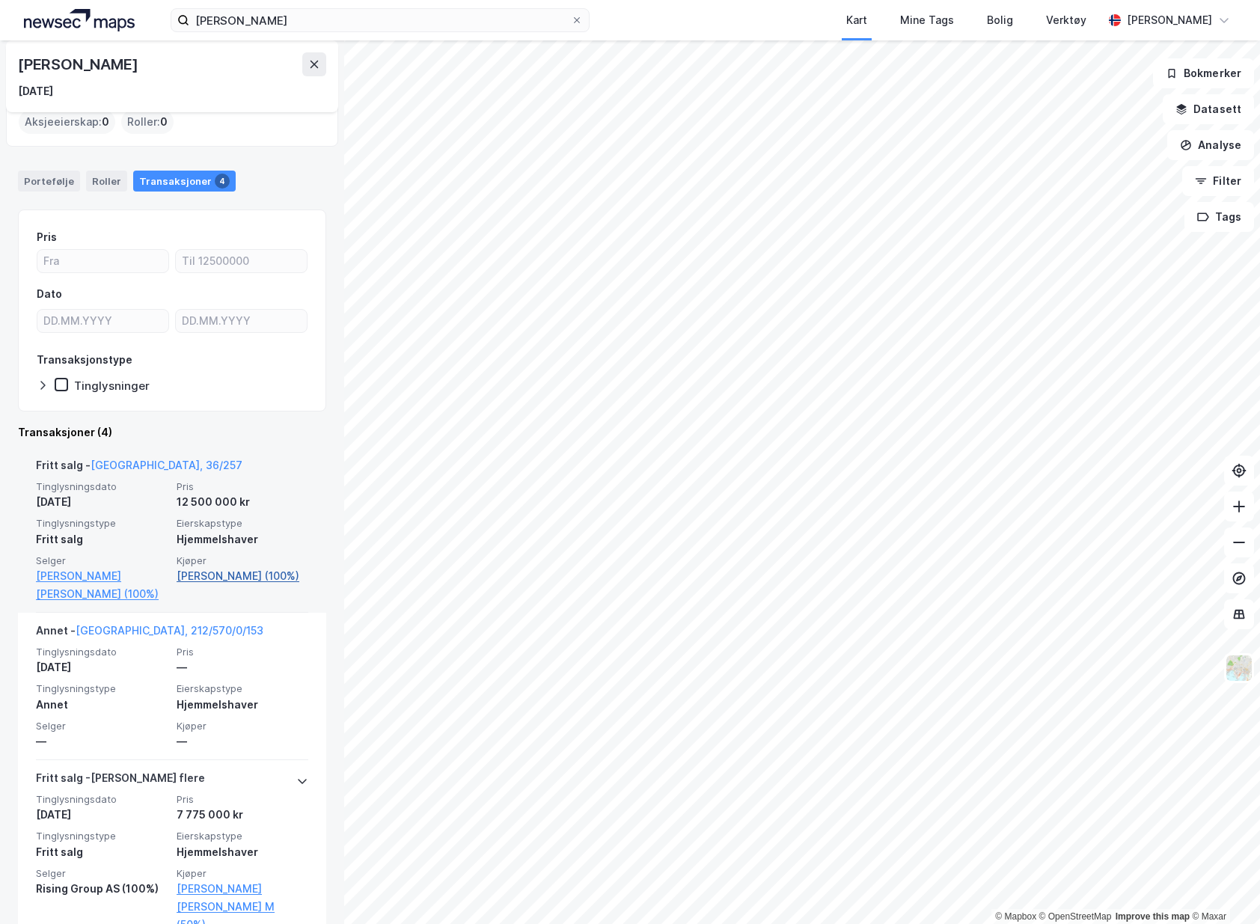
scroll to position [150, 0]
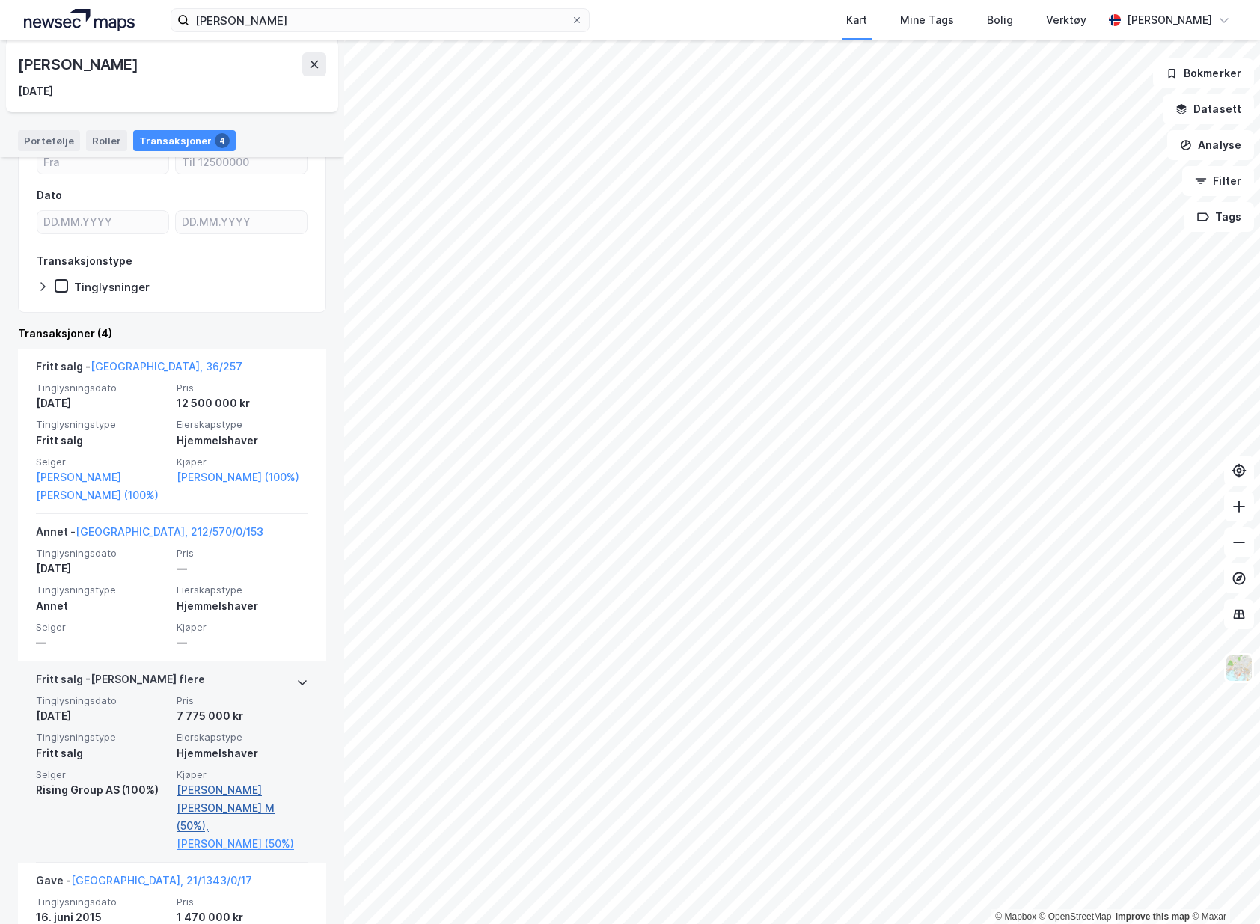
click at [257, 792] on link "[PERSON_NAME] [PERSON_NAME] M (50%)," at bounding box center [243, 808] width 132 height 54
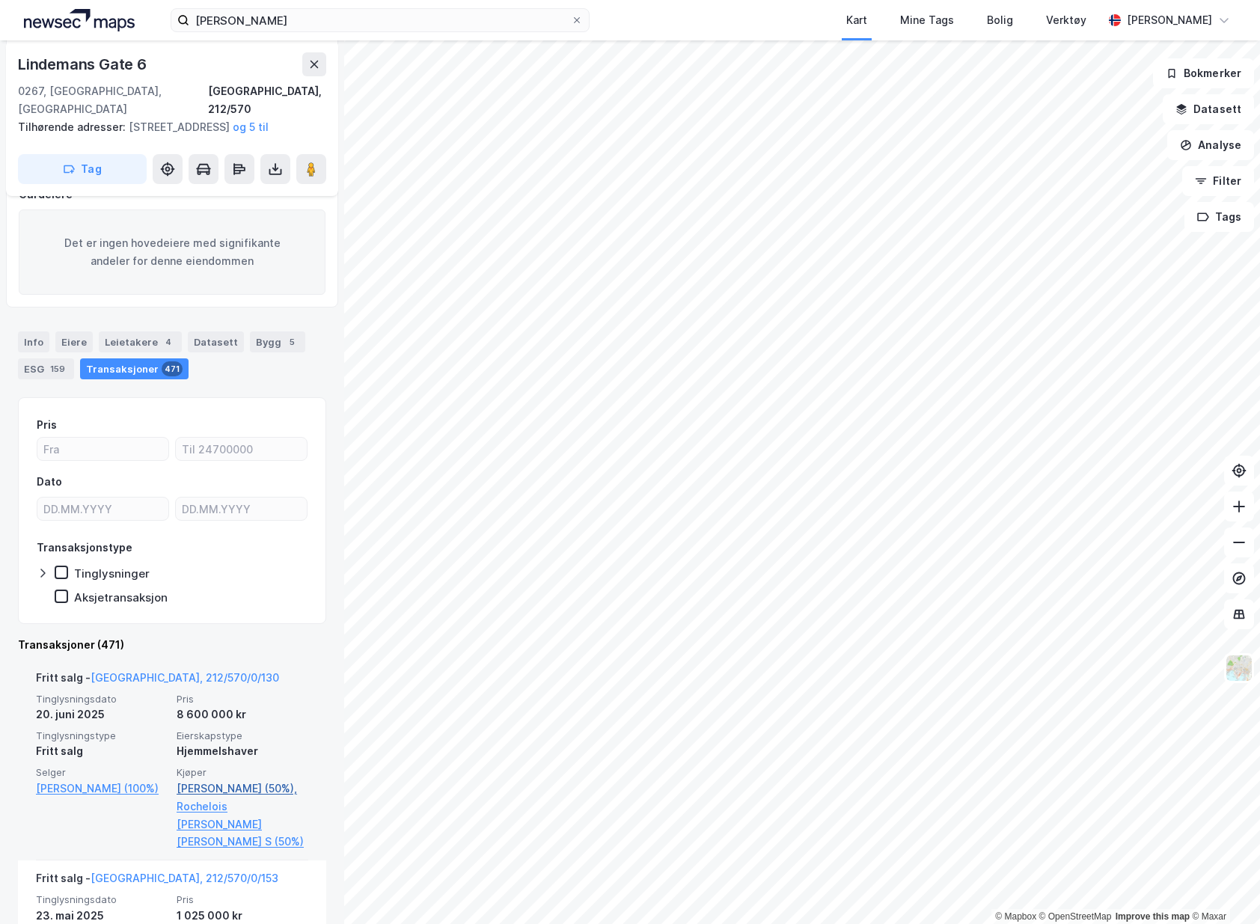
scroll to position [224, 0]
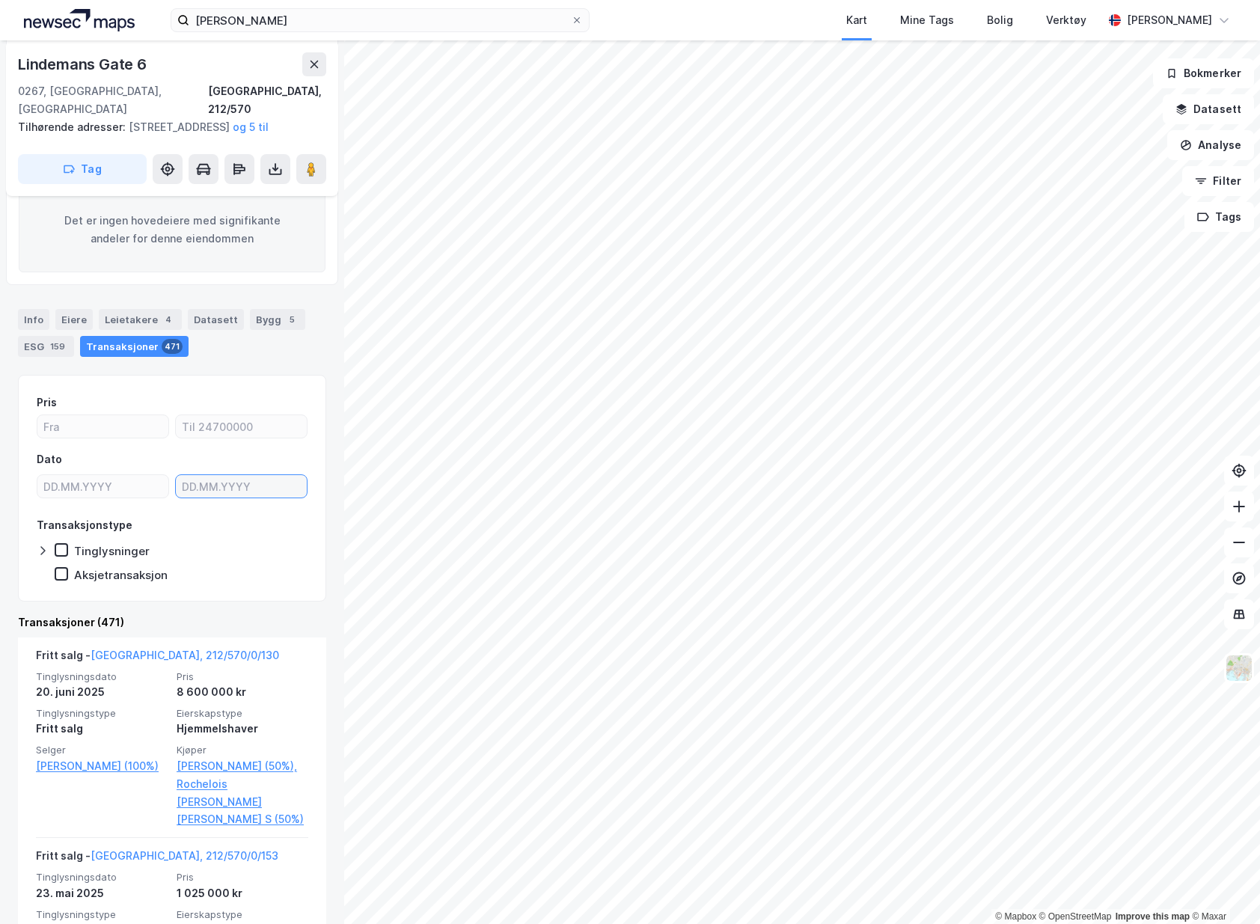
type input "DD.MM.YYYY"
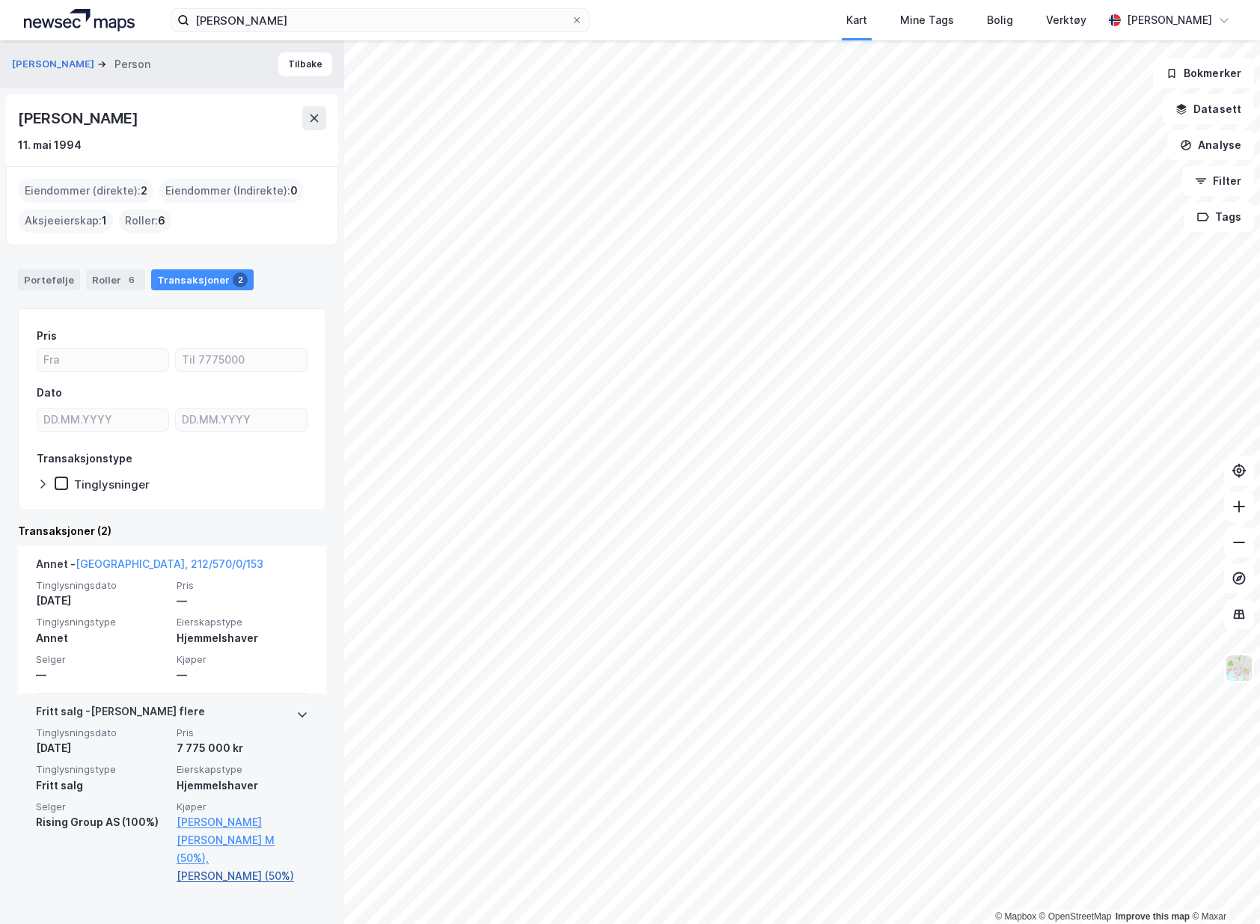
click at [236, 867] on link "[PERSON_NAME] (50%)" at bounding box center [243, 876] width 132 height 18
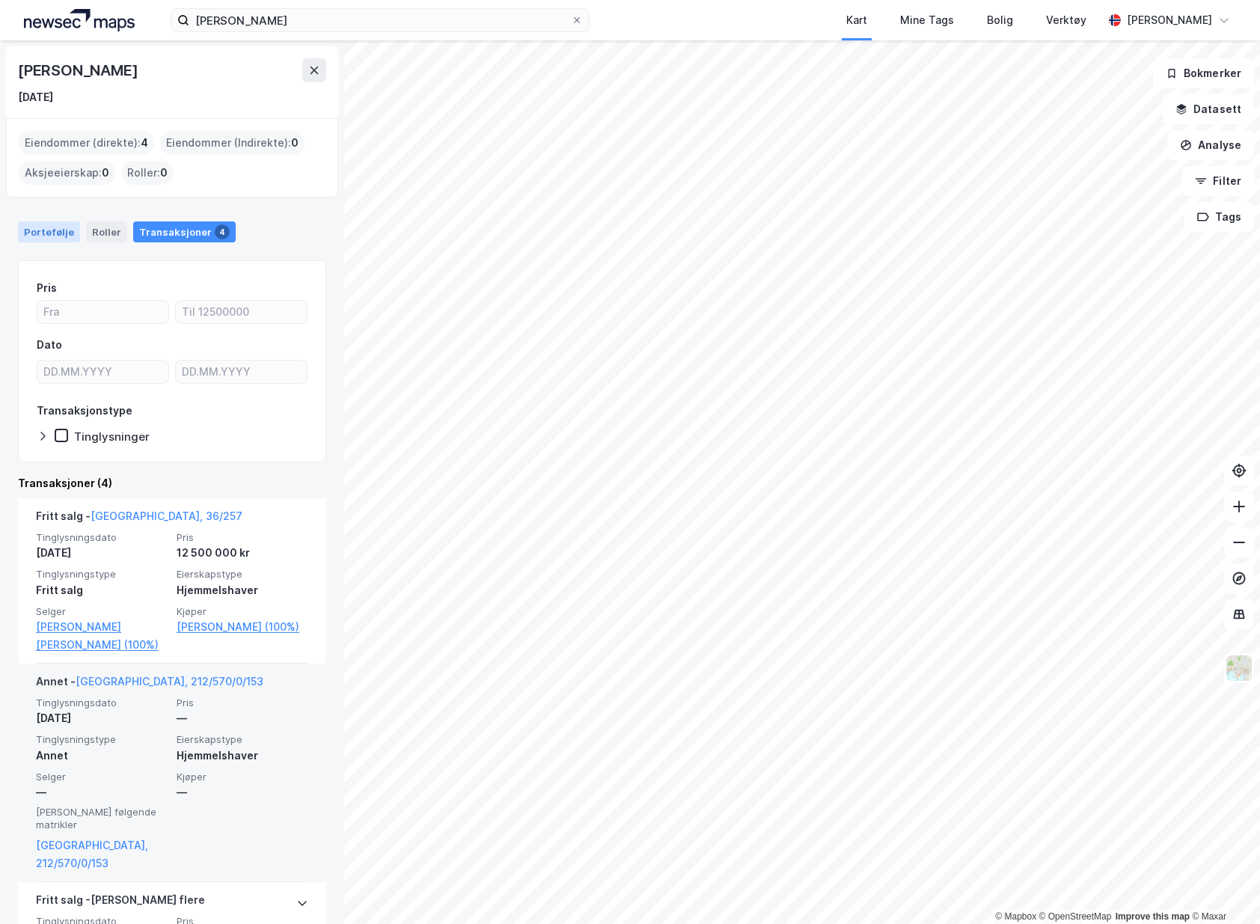
click at [54, 231] on div "Portefølje" at bounding box center [49, 231] width 62 height 21
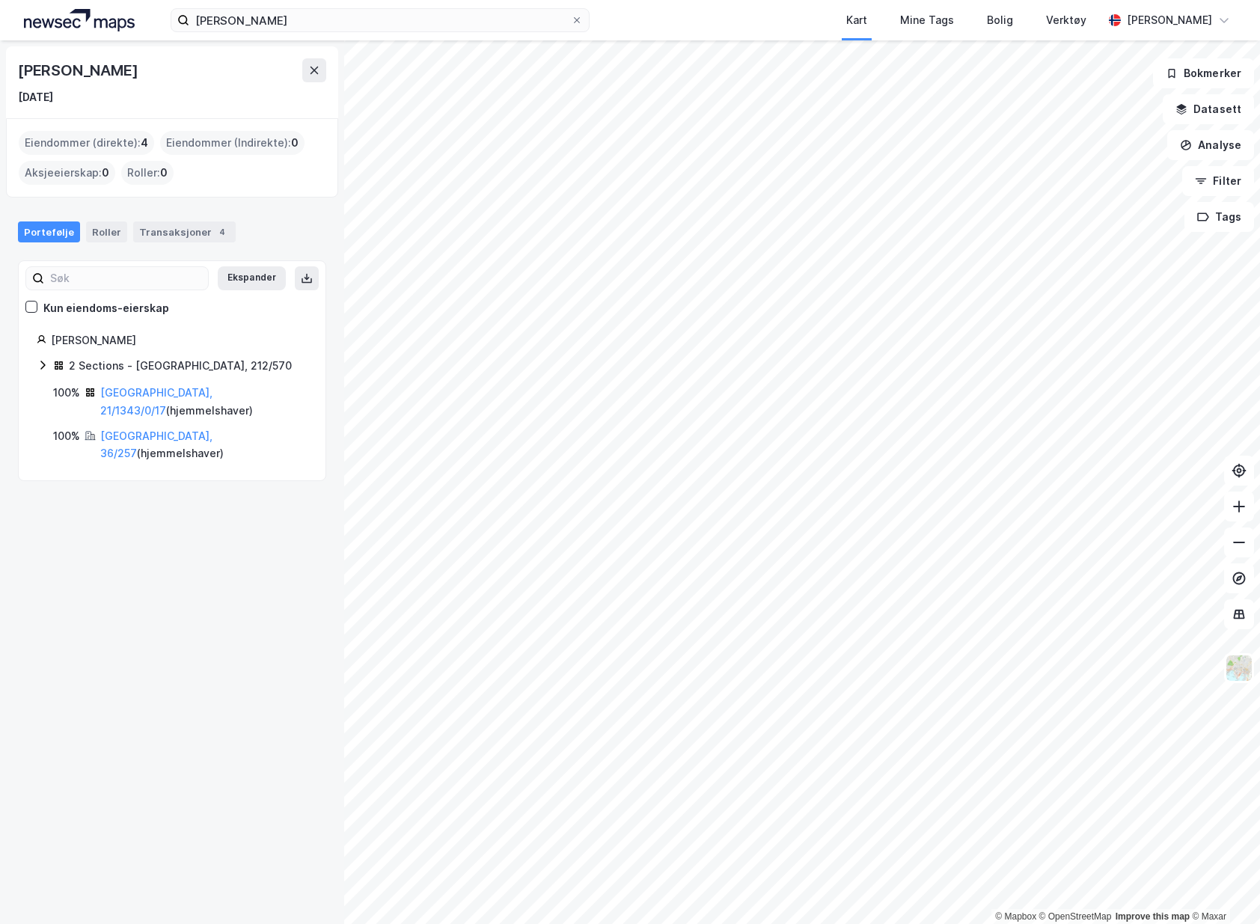
click at [134, 370] on div "2 Sections - [GEOGRAPHIC_DATA], 212/570" at bounding box center [180, 366] width 223 height 18
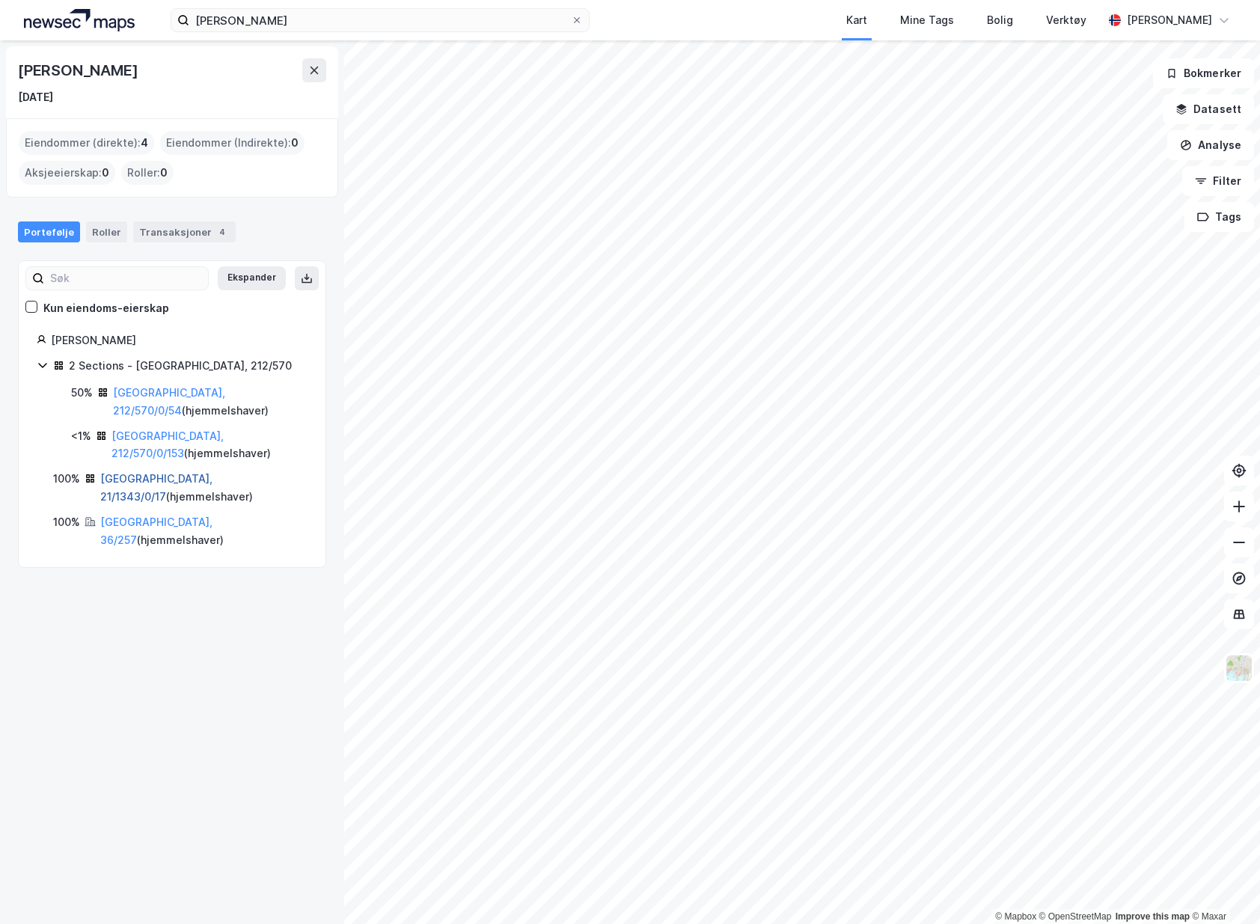
click at [197, 479] on link "[GEOGRAPHIC_DATA], 21/1343/0/17" at bounding box center [156, 487] width 112 height 31
